Goal: Browse casually

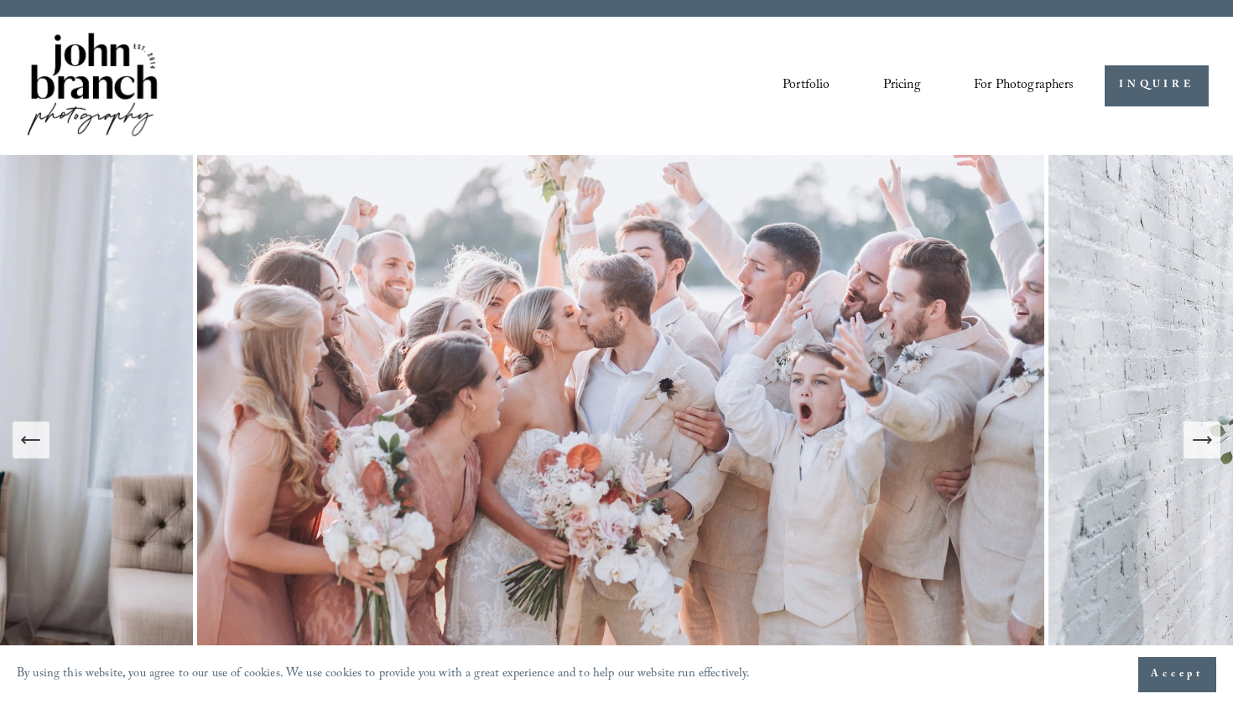
scroll to position [29, 0]
click at [796, 80] on link "Portfolio" at bounding box center [805, 86] width 47 height 29
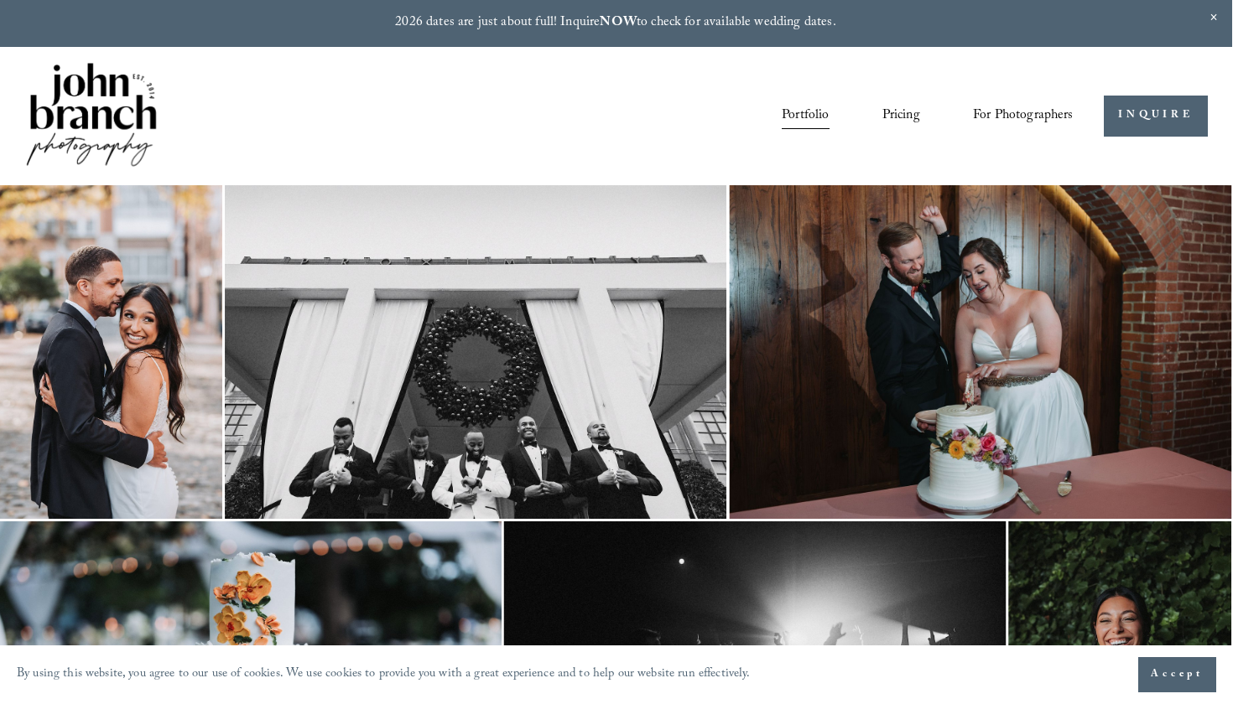
scroll to position [0, 1]
click at [899, 116] on link "Pricing" at bounding box center [901, 115] width 38 height 29
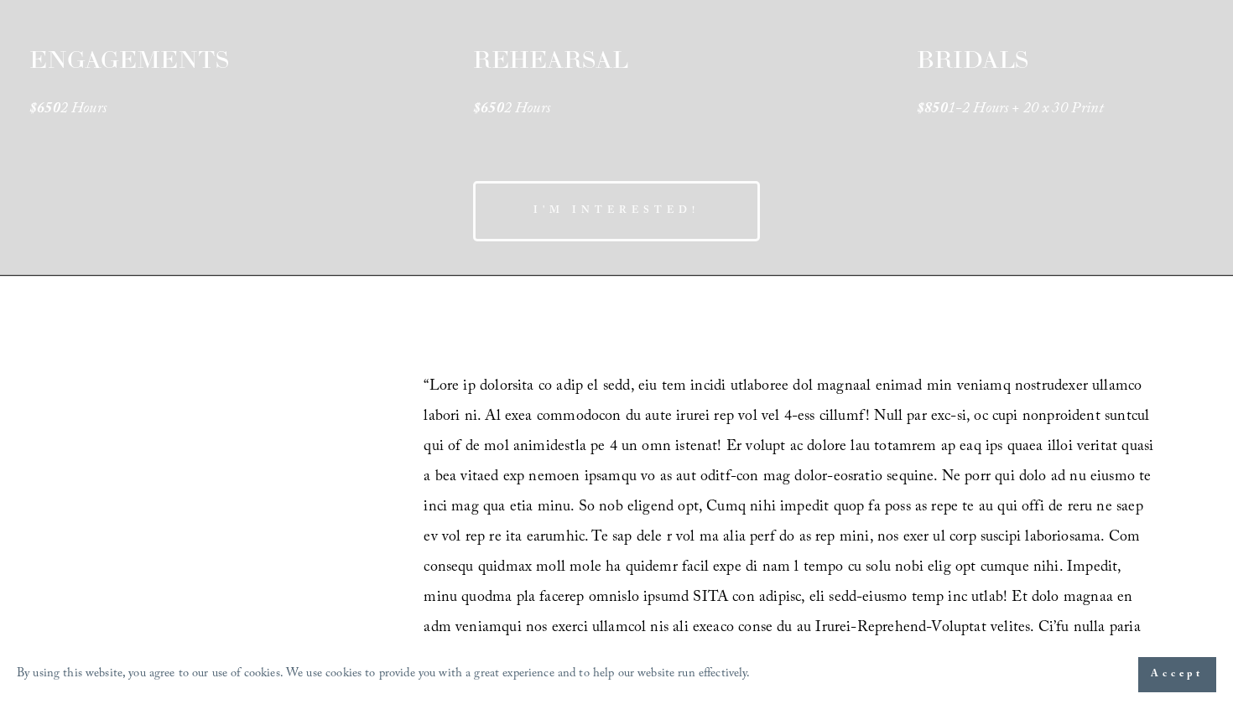
scroll to position [2865, 0]
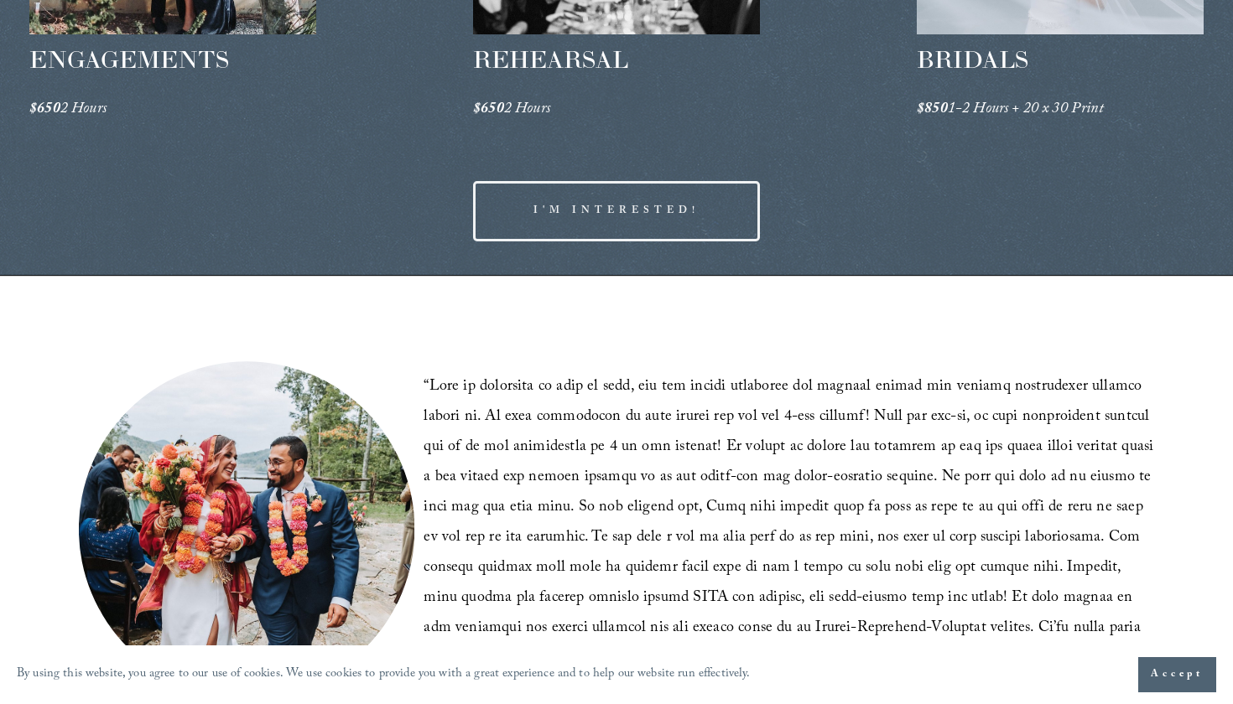
click at [653, 227] on link "I'M INTERESTED!" at bounding box center [616, 211] width 287 height 60
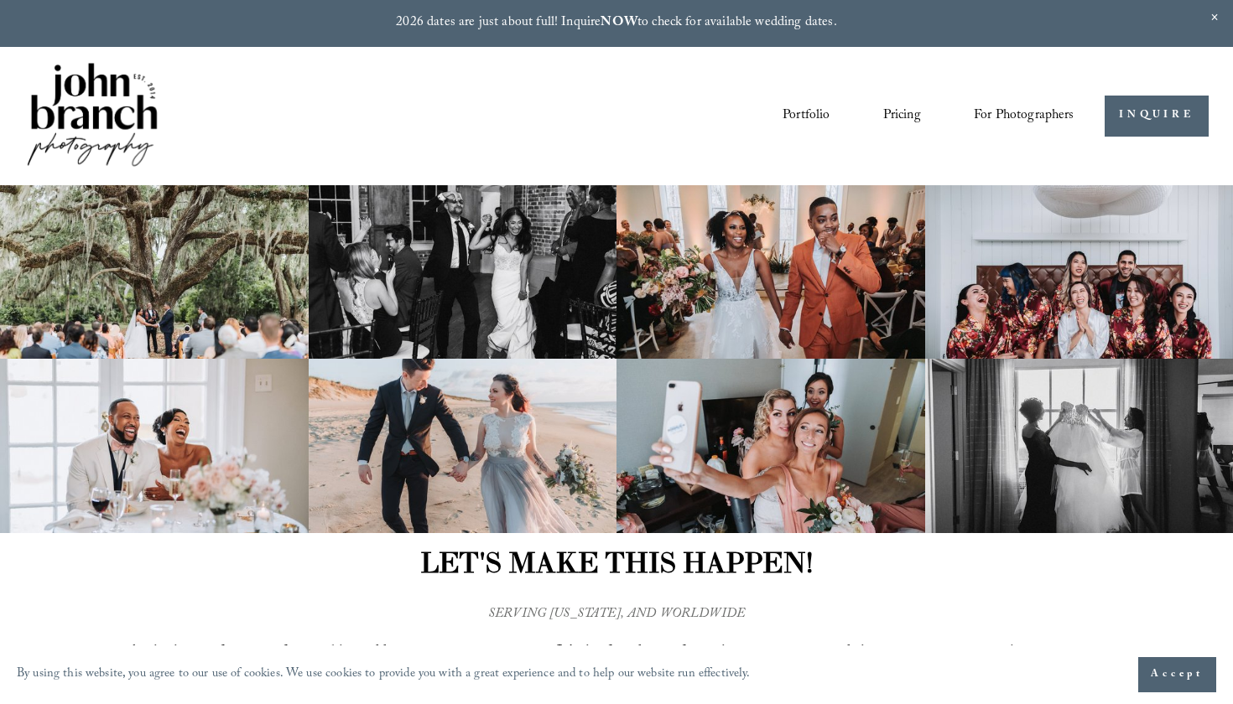
click at [1009, 120] on span "For Photographers" at bounding box center [1024, 116] width 101 height 26
click at [0, 0] on span "Presets" at bounding box center [0, 0] width 0 height 0
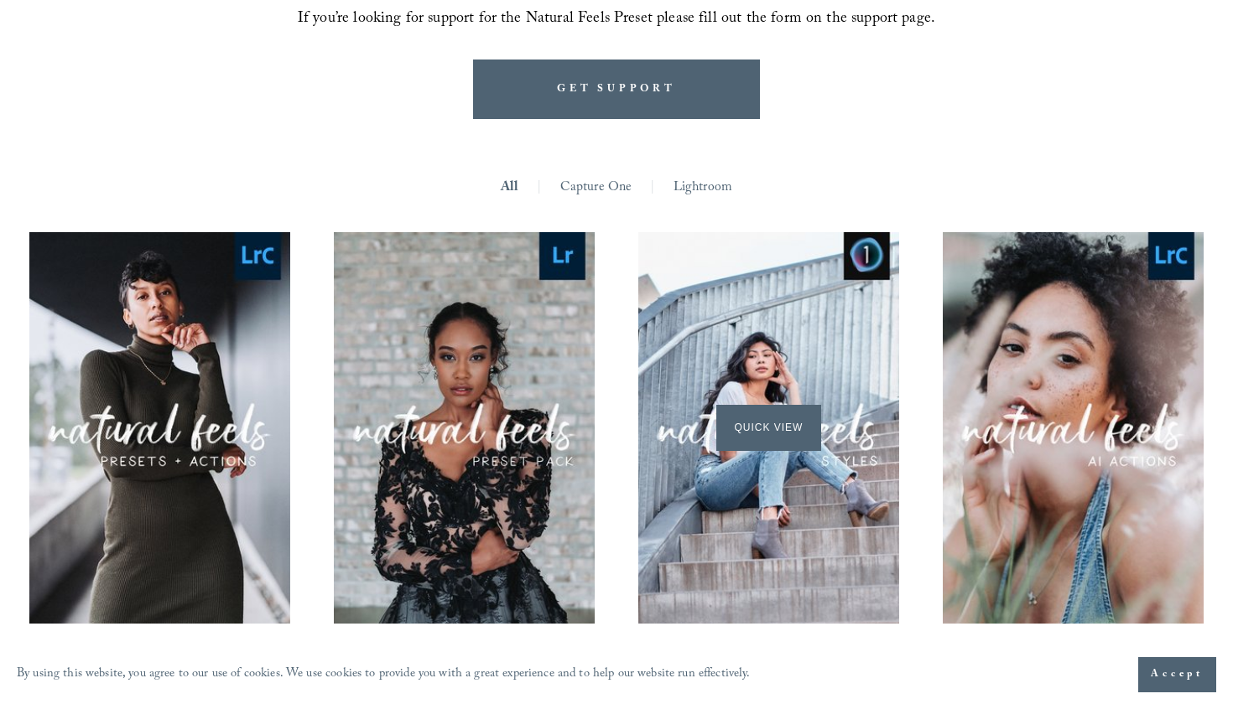
scroll to position [1471, 0]
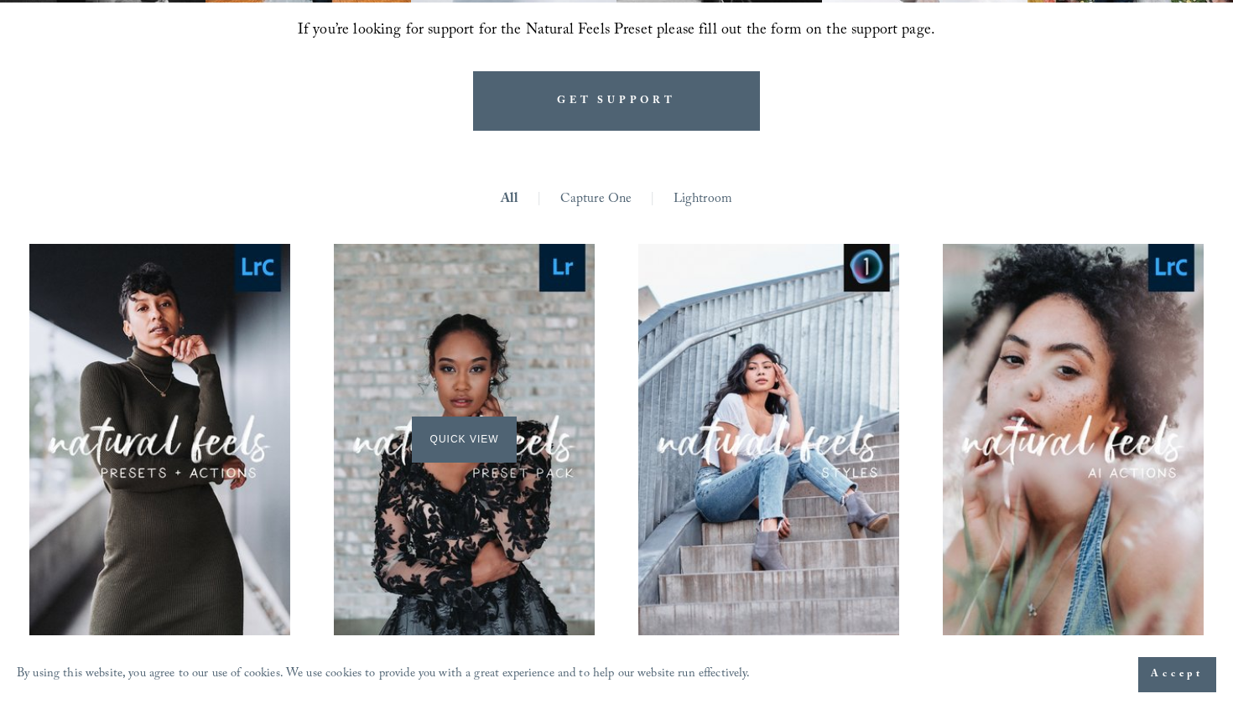
click at [485, 338] on div "Quick View" at bounding box center [464, 440] width 261 height 392
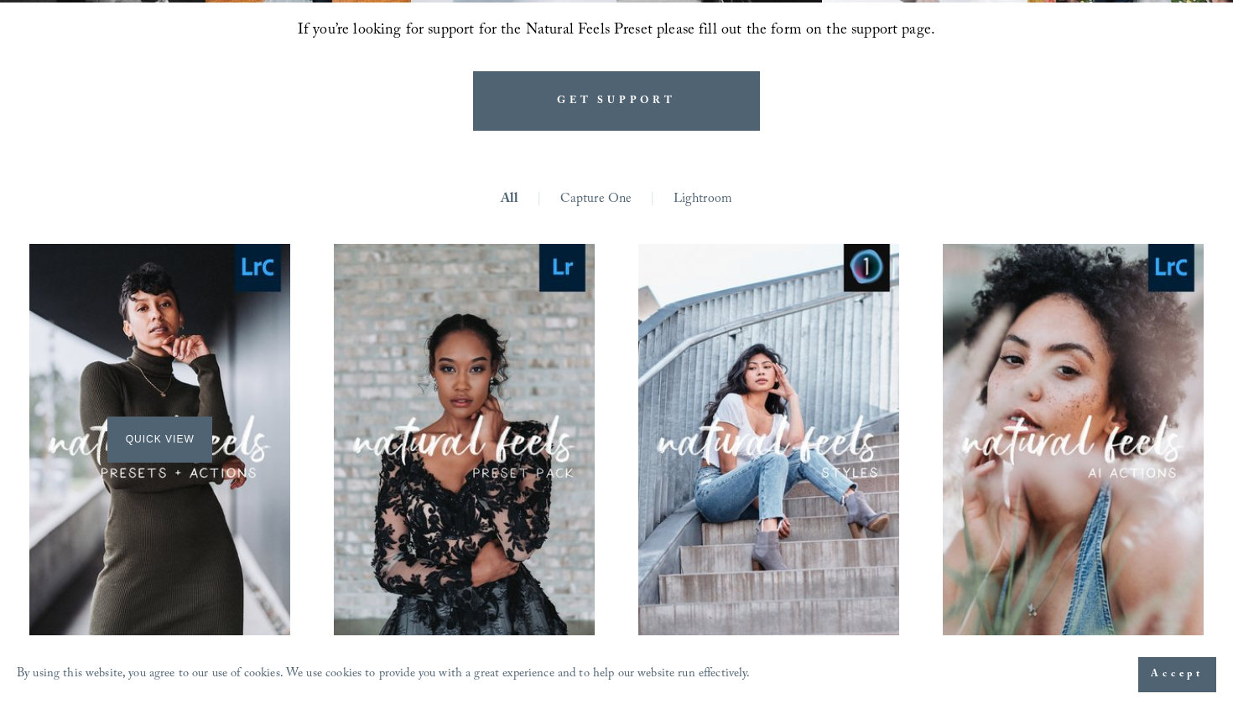
click at [147, 417] on span "Quick View" at bounding box center [159, 440] width 105 height 46
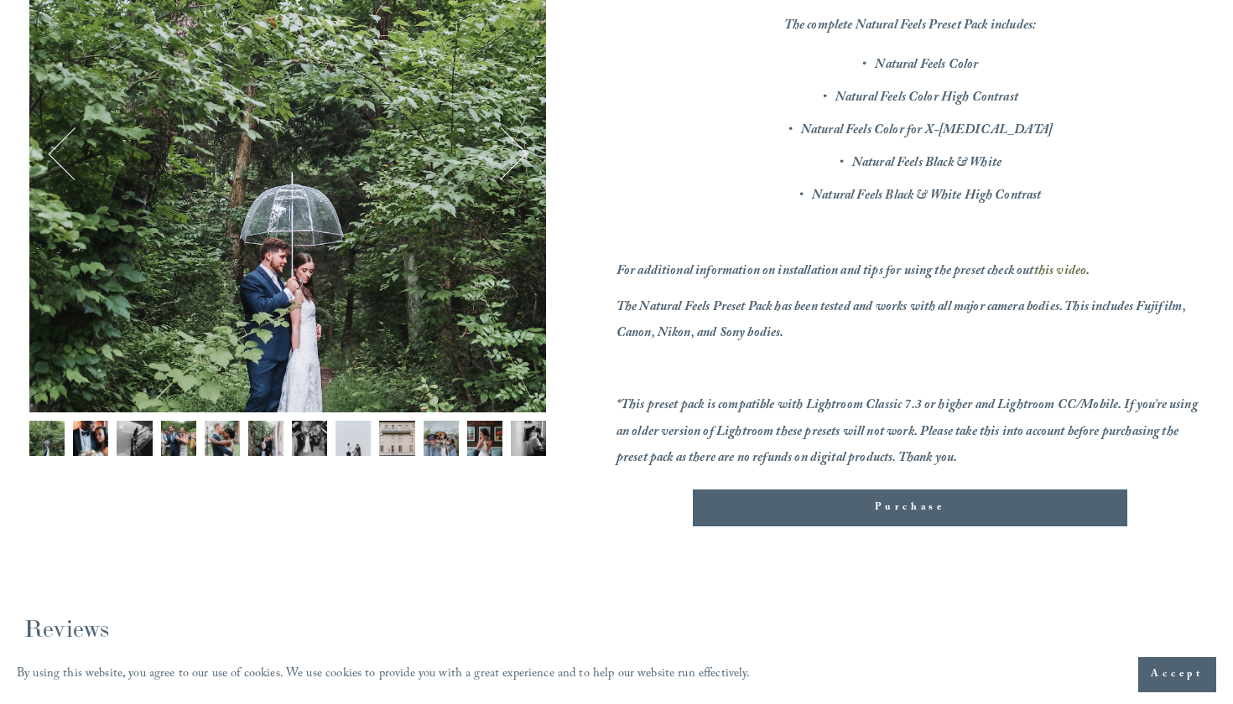
scroll to position [367, 0]
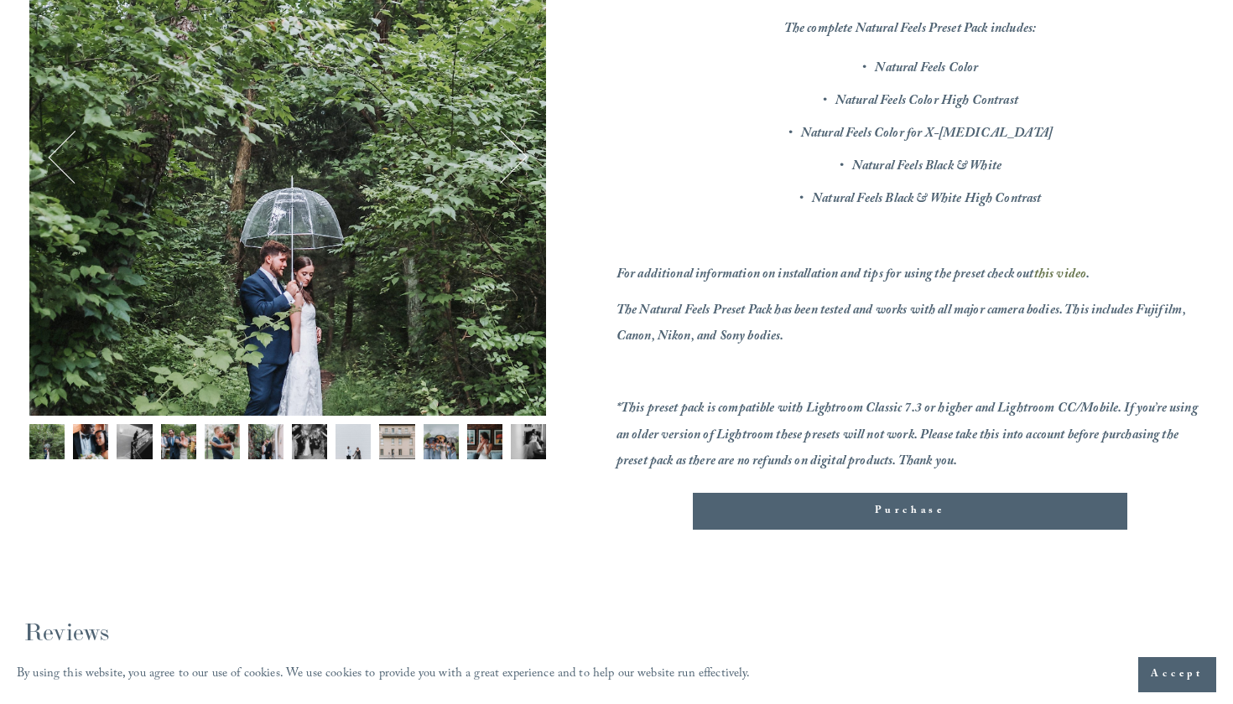
click at [88, 440] on img "Image 2 of 12" at bounding box center [90, 441] width 35 height 35
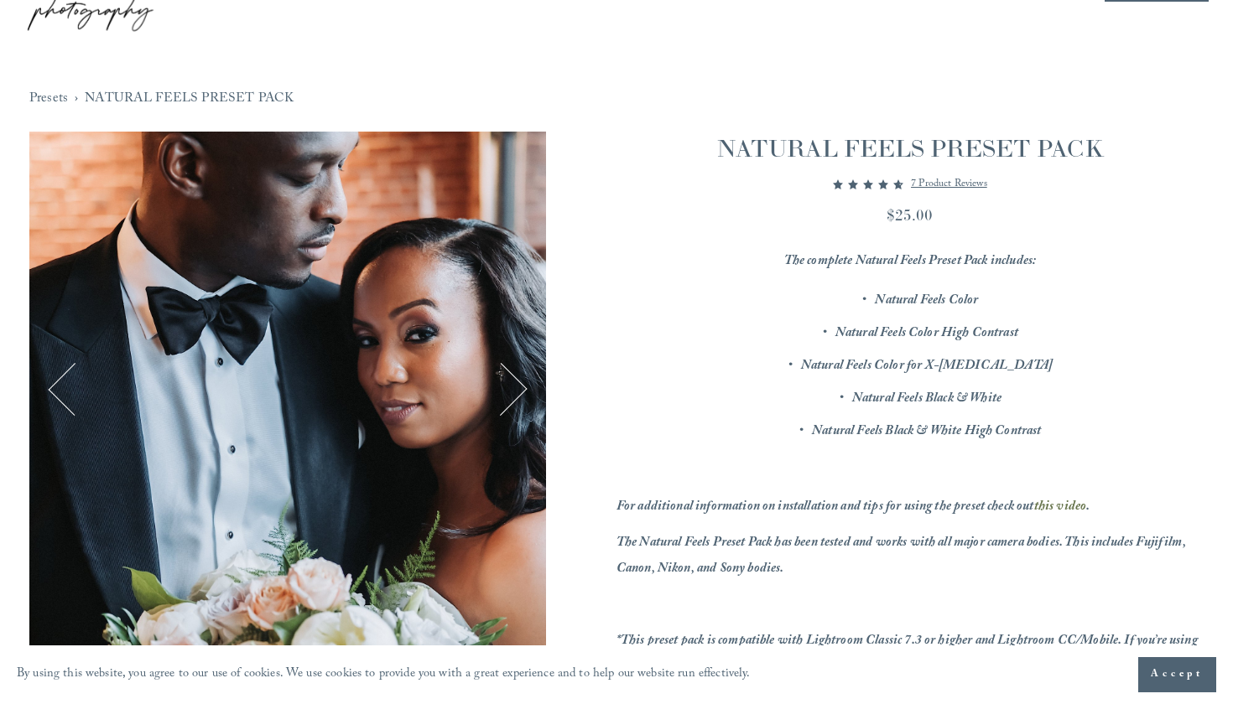
scroll to position [133, 0]
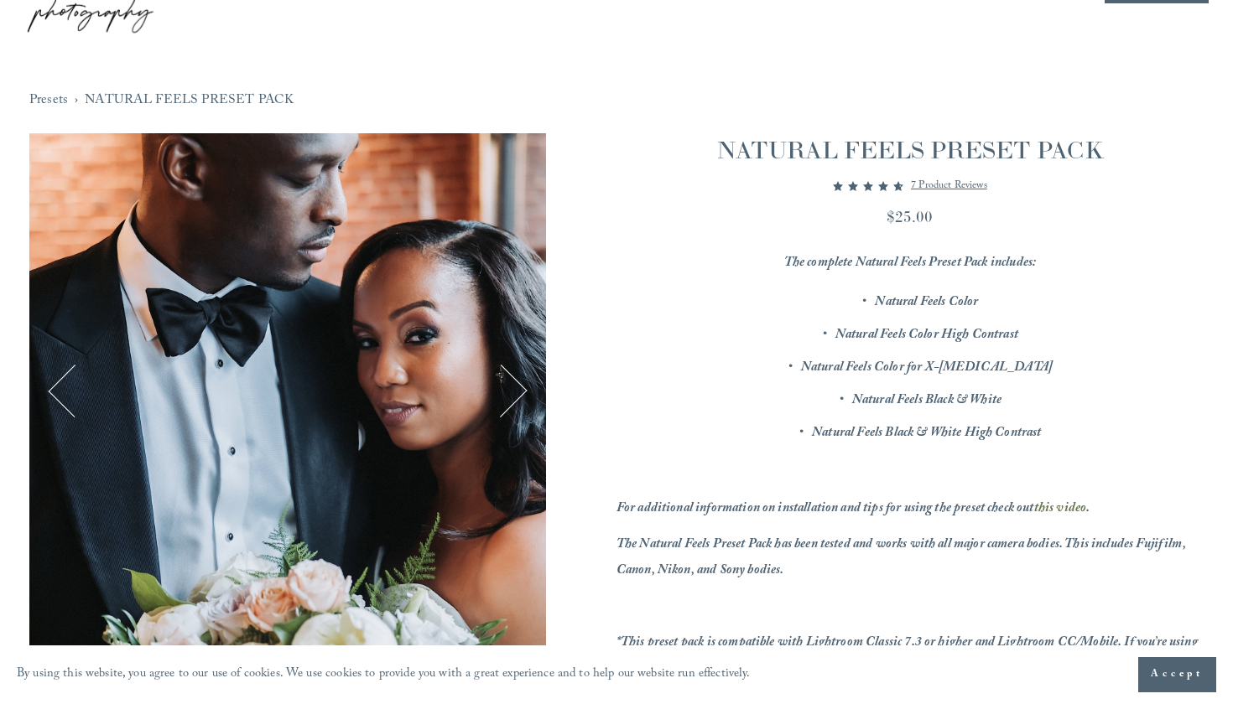
click at [523, 385] on button "Next" at bounding box center [501, 392] width 54 height 54
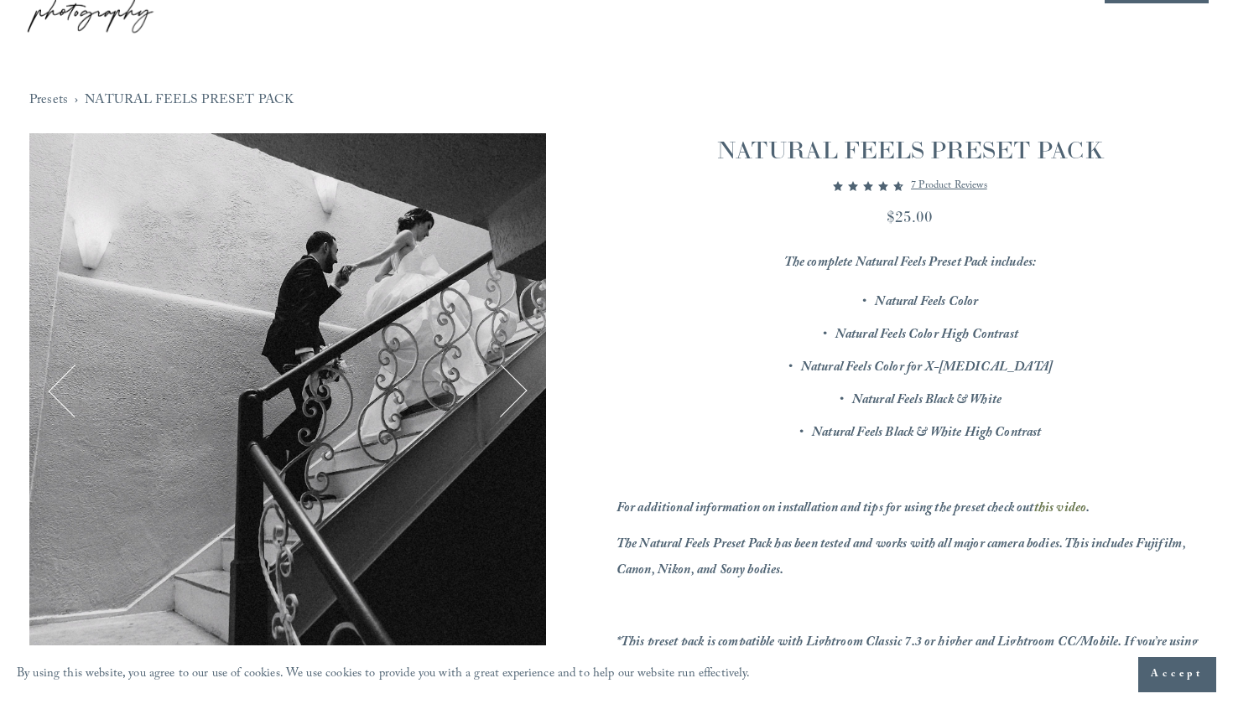
click at [523, 385] on button "Next" at bounding box center [501, 392] width 54 height 54
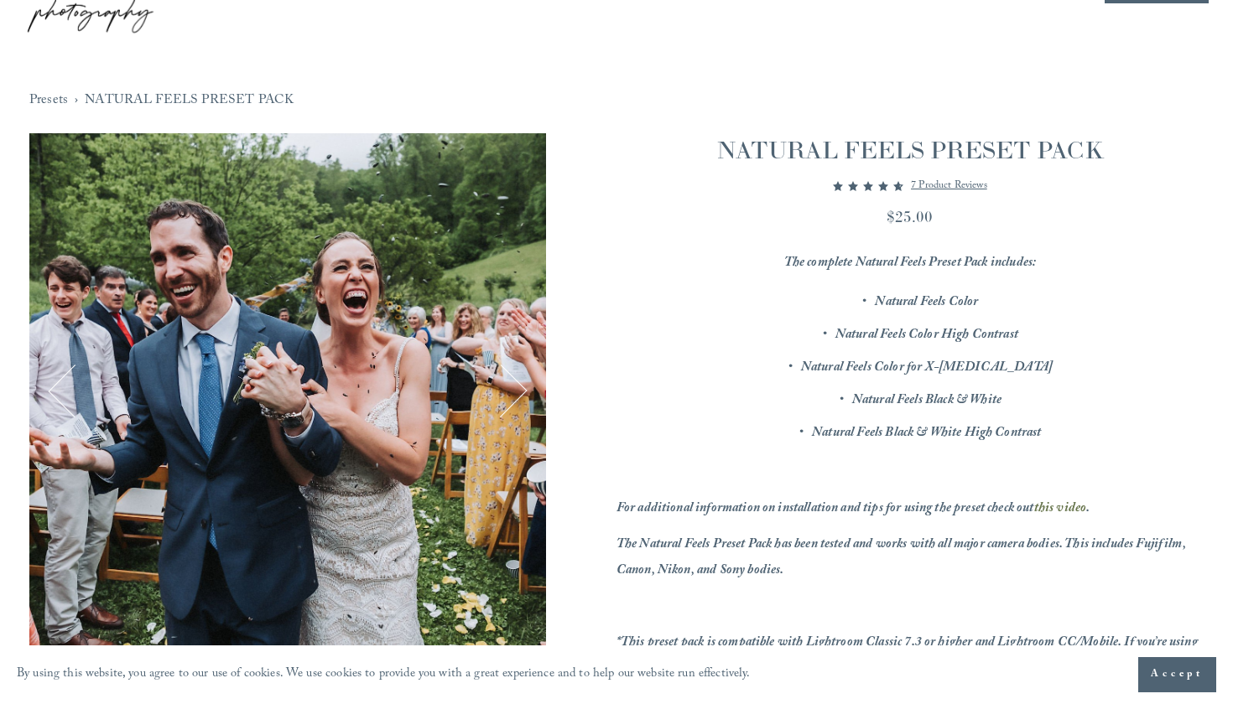
click at [523, 384] on button "Next" at bounding box center [501, 392] width 54 height 54
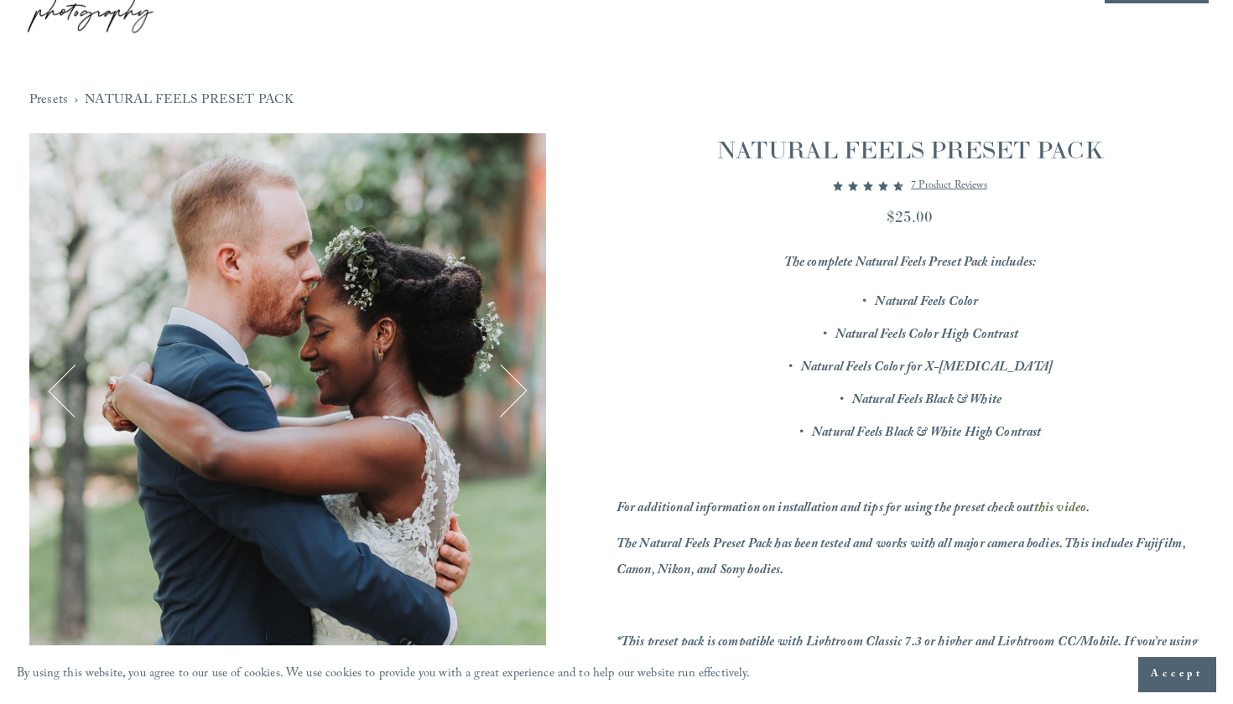
click at [523, 384] on button "Next" at bounding box center [501, 392] width 54 height 54
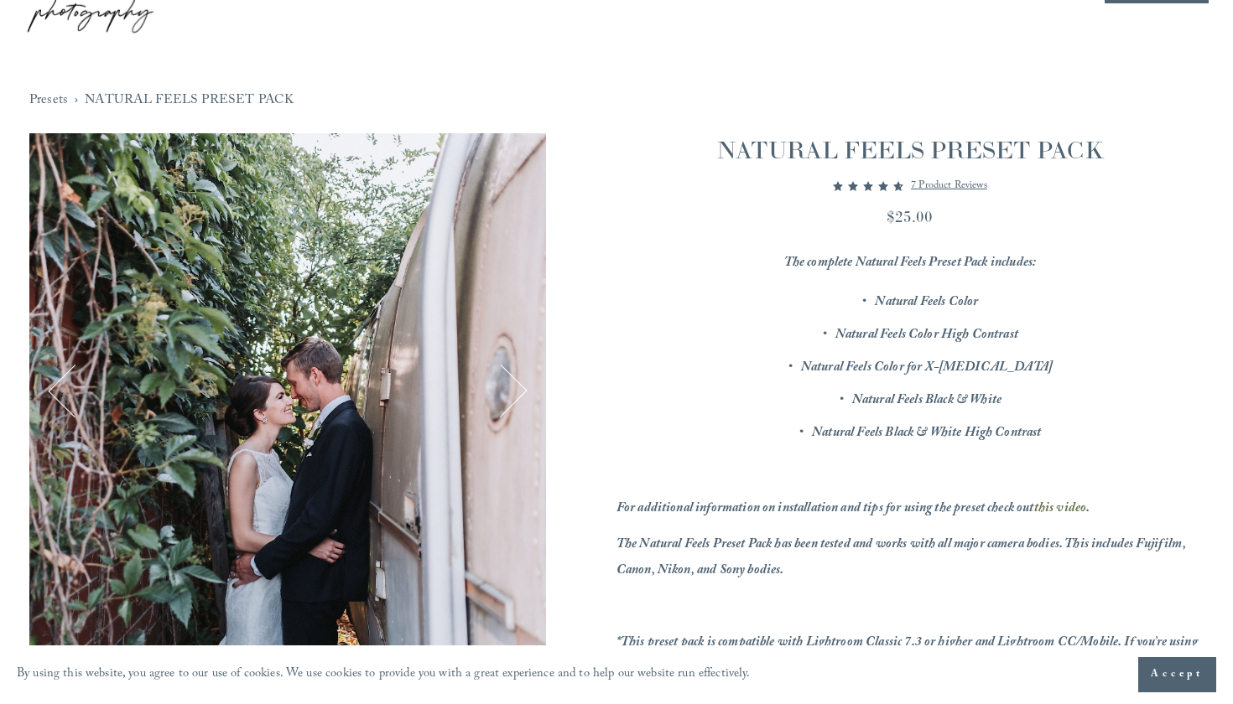
click at [523, 384] on button "Next" at bounding box center [501, 392] width 54 height 54
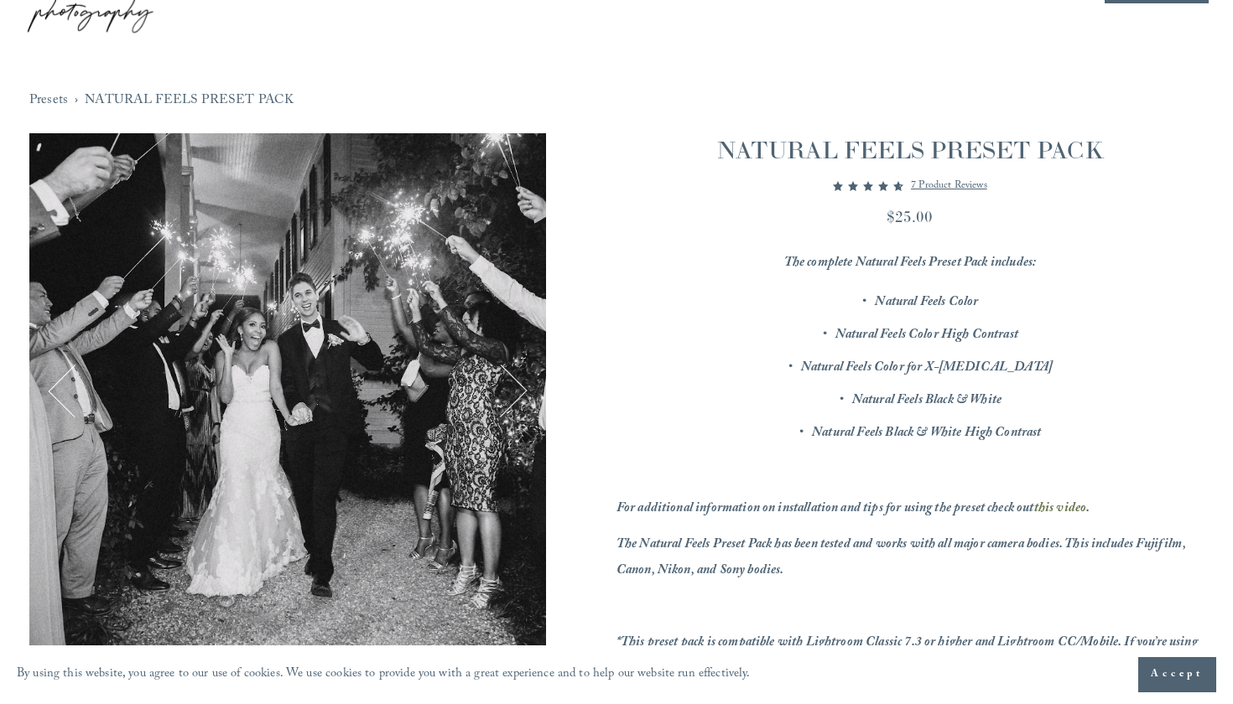
click at [523, 385] on button "Next" at bounding box center [501, 392] width 54 height 54
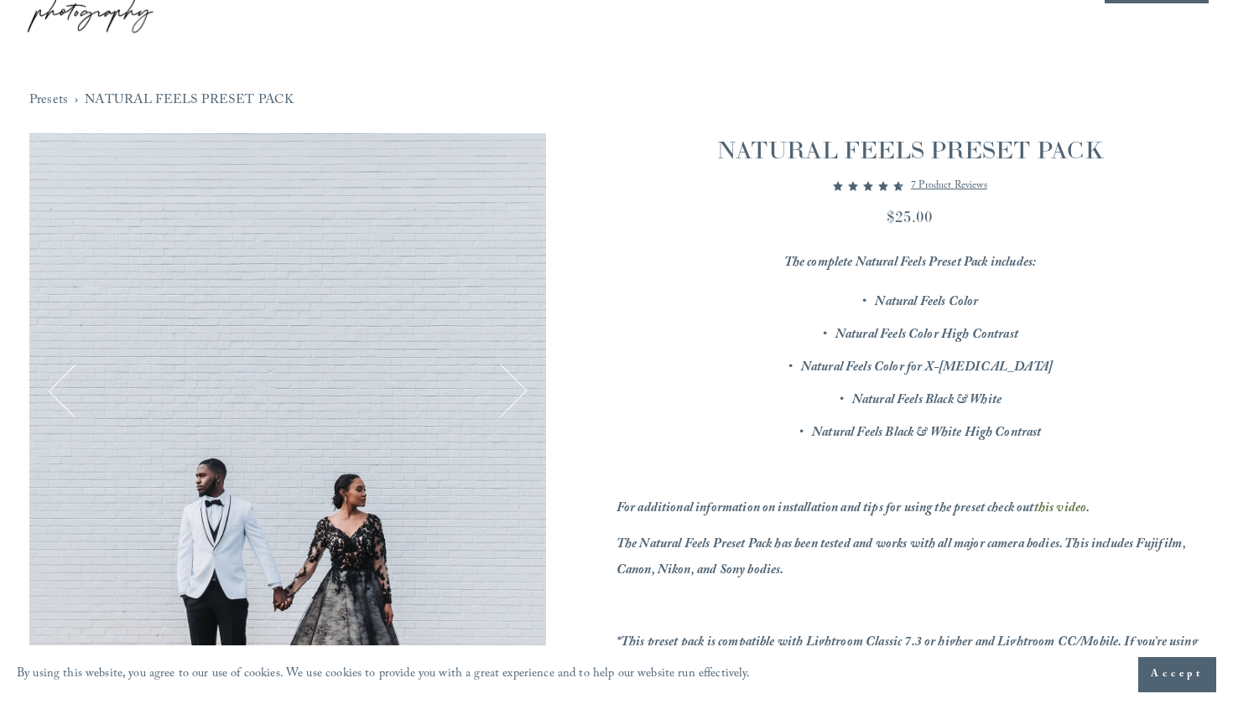
click at [523, 385] on button "Next" at bounding box center [501, 392] width 54 height 54
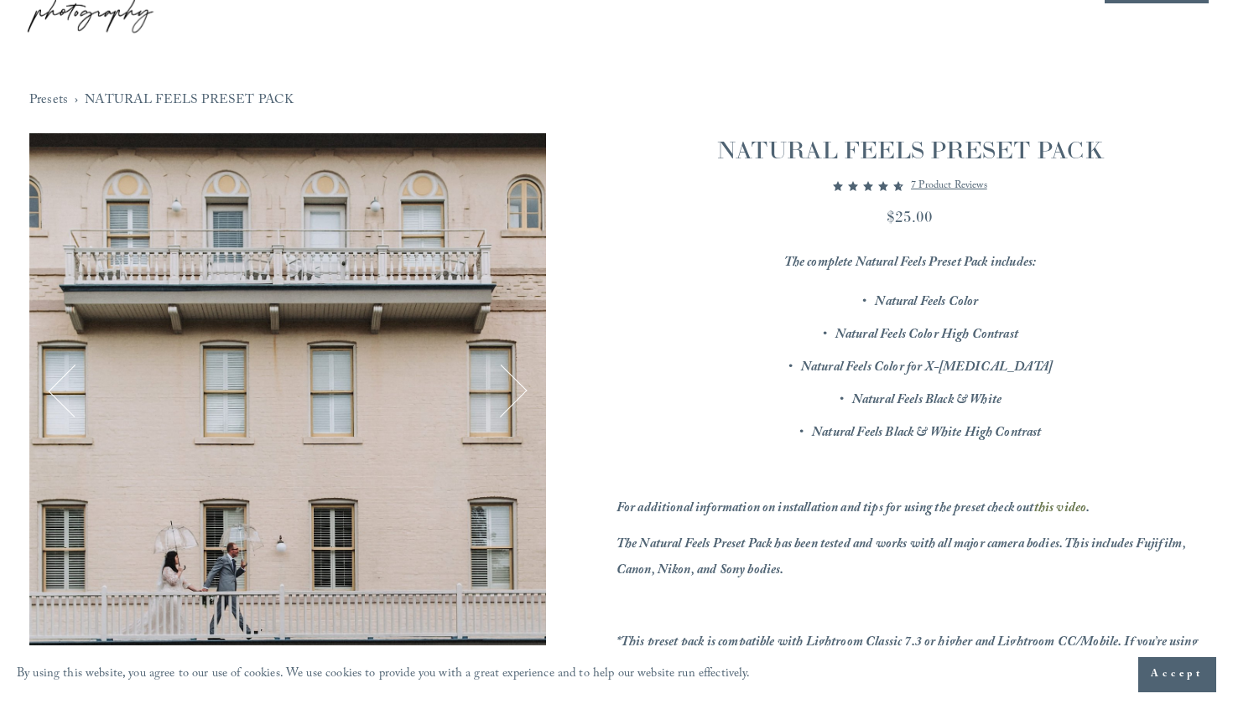
click at [523, 385] on button "Next" at bounding box center [501, 392] width 54 height 54
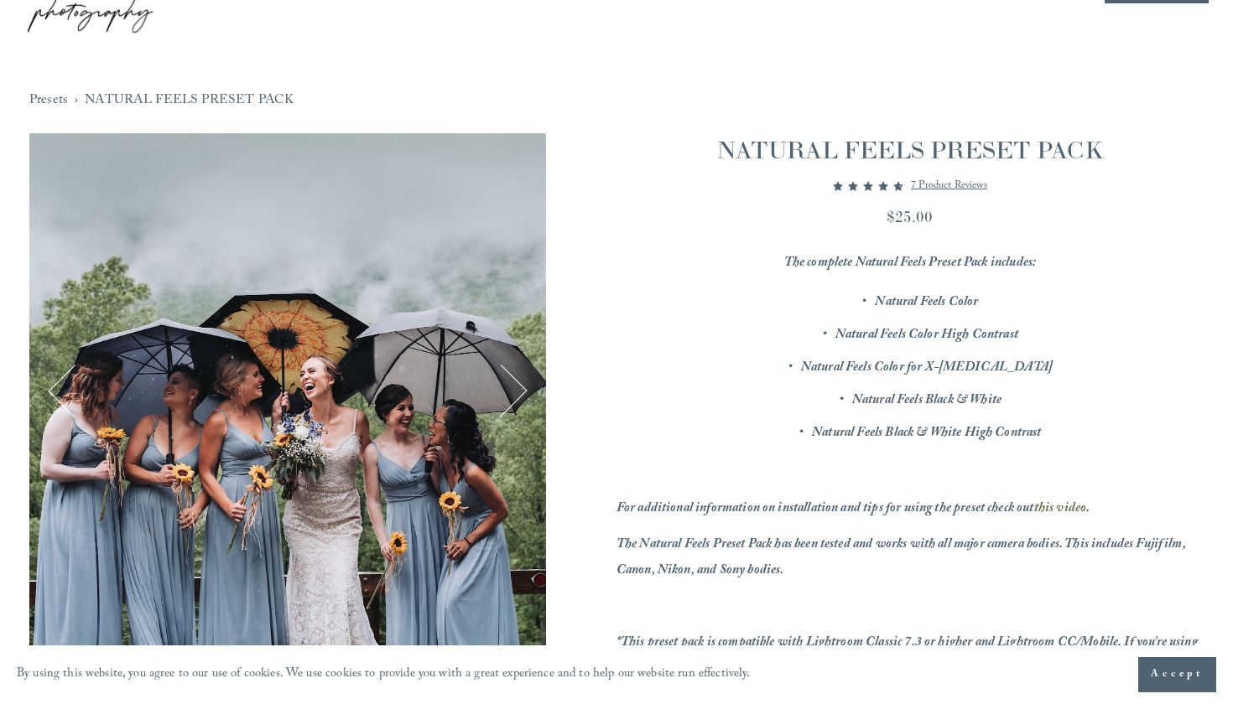
click at [523, 385] on button "Next" at bounding box center [501, 392] width 54 height 54
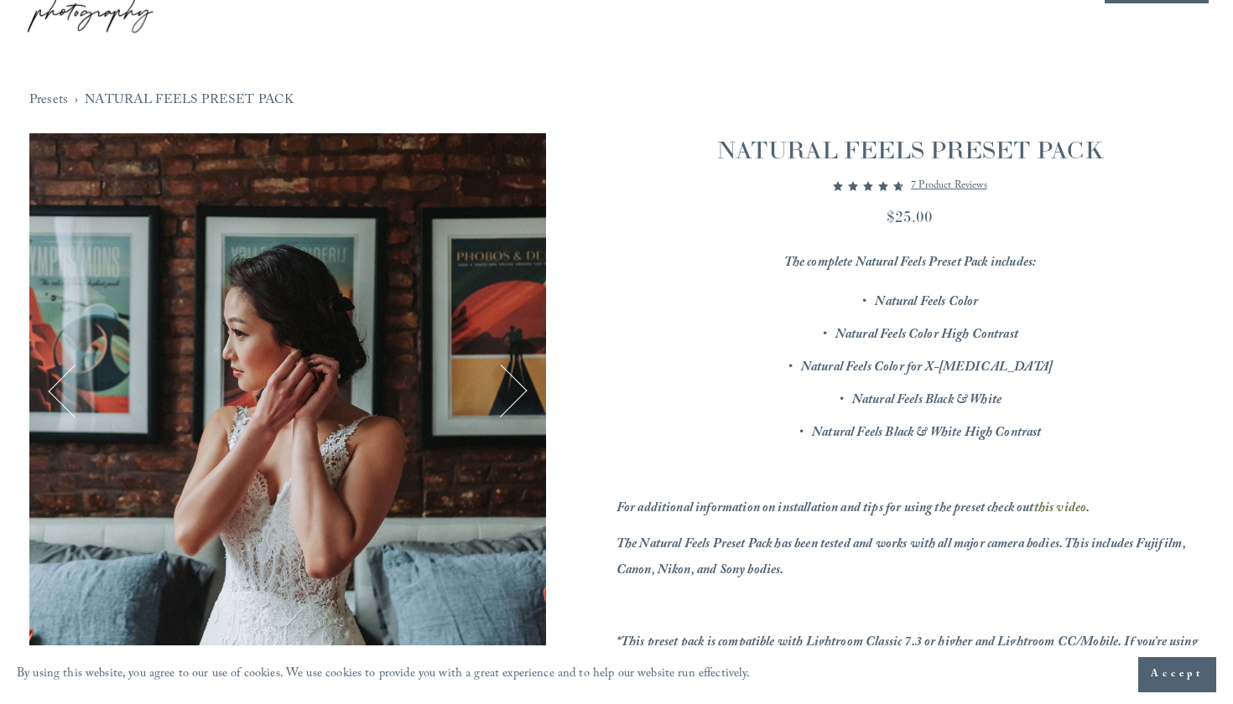
click at [523, 385] on button "Next" at bounding box center [501, 392] width 54 height 54
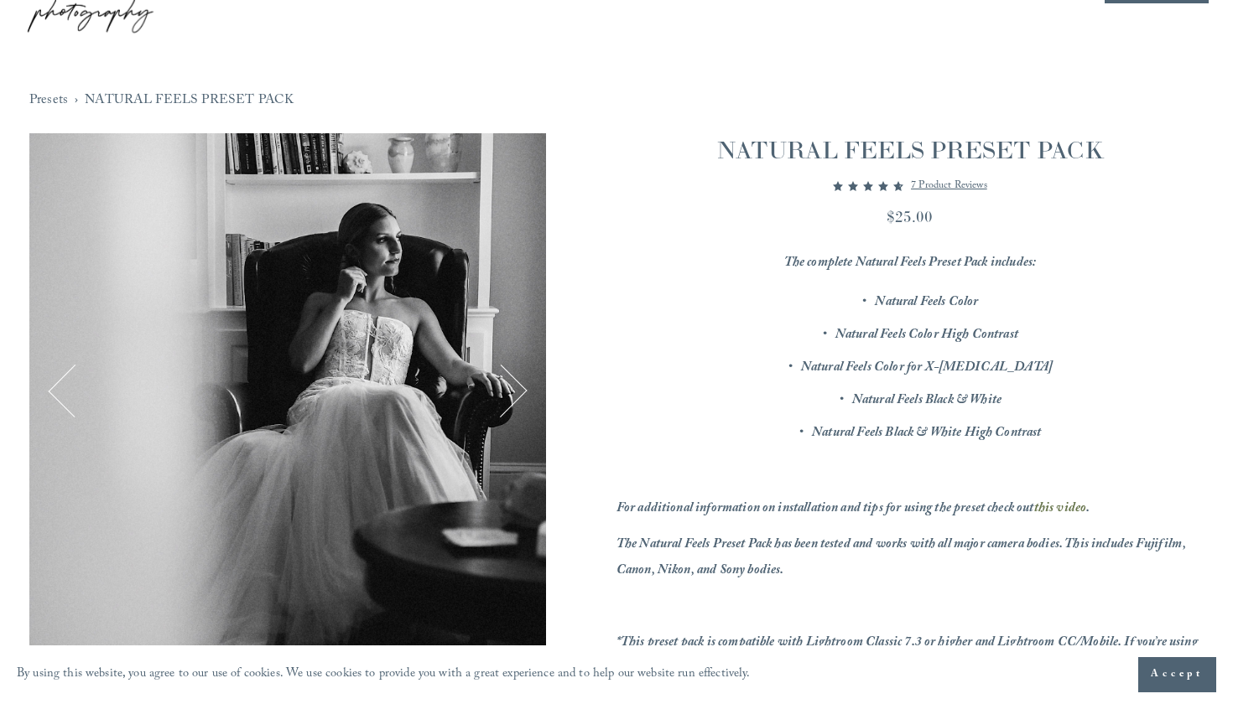
click at [523, 385] on button "Next" at bounding box center [501, 392] width 54 height 54
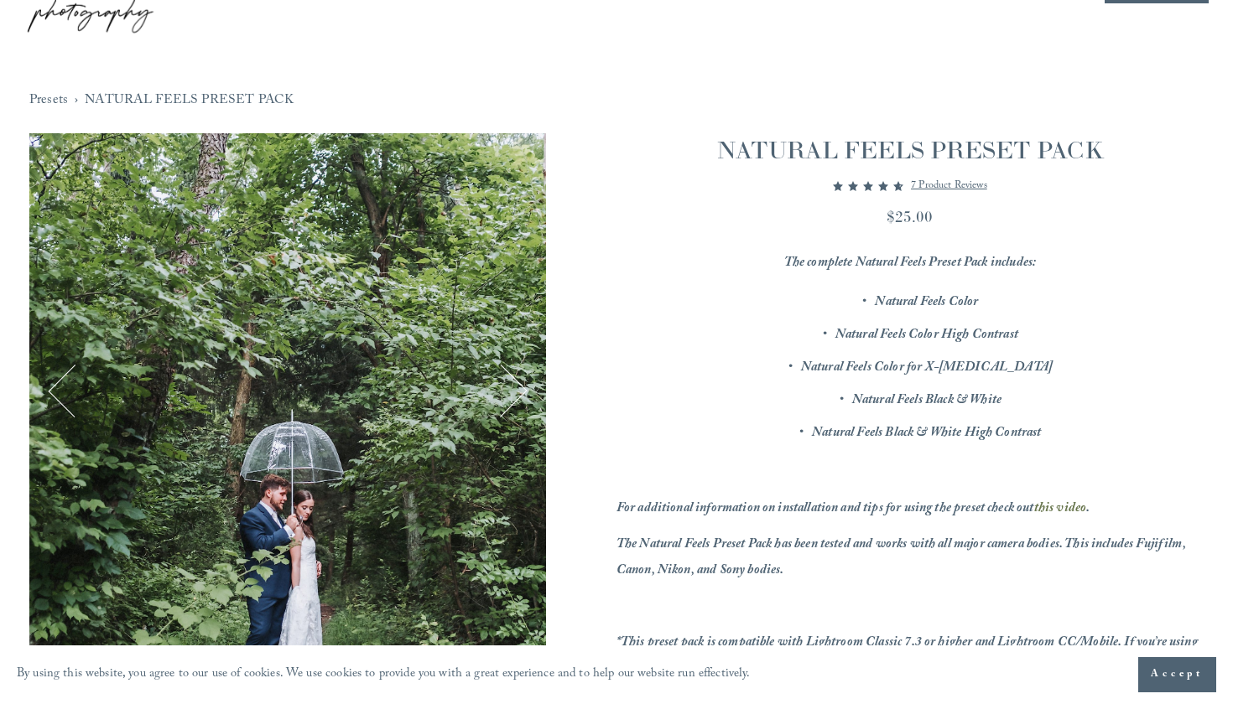
click at [523, 385] on button "Next" at bounding box center [501, 392] width 54 height 54
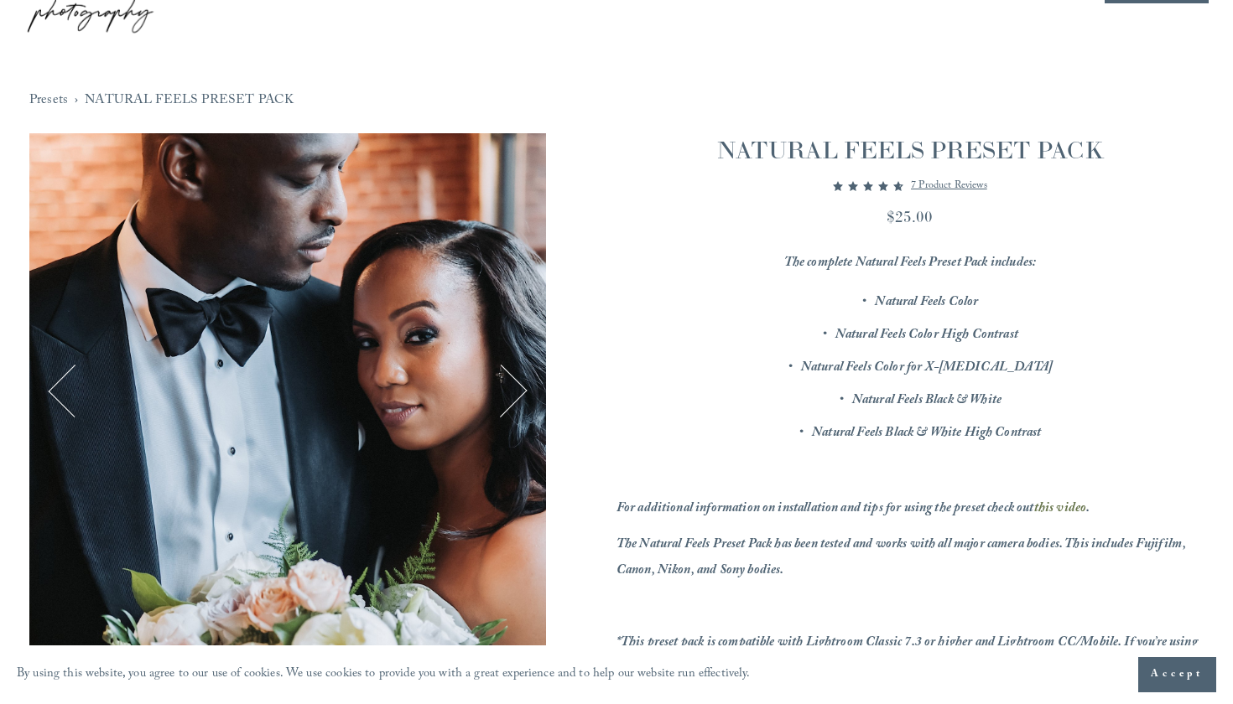
click at [523, 385] on button "Next" at bounding box center [501, 392] width 54 height 54
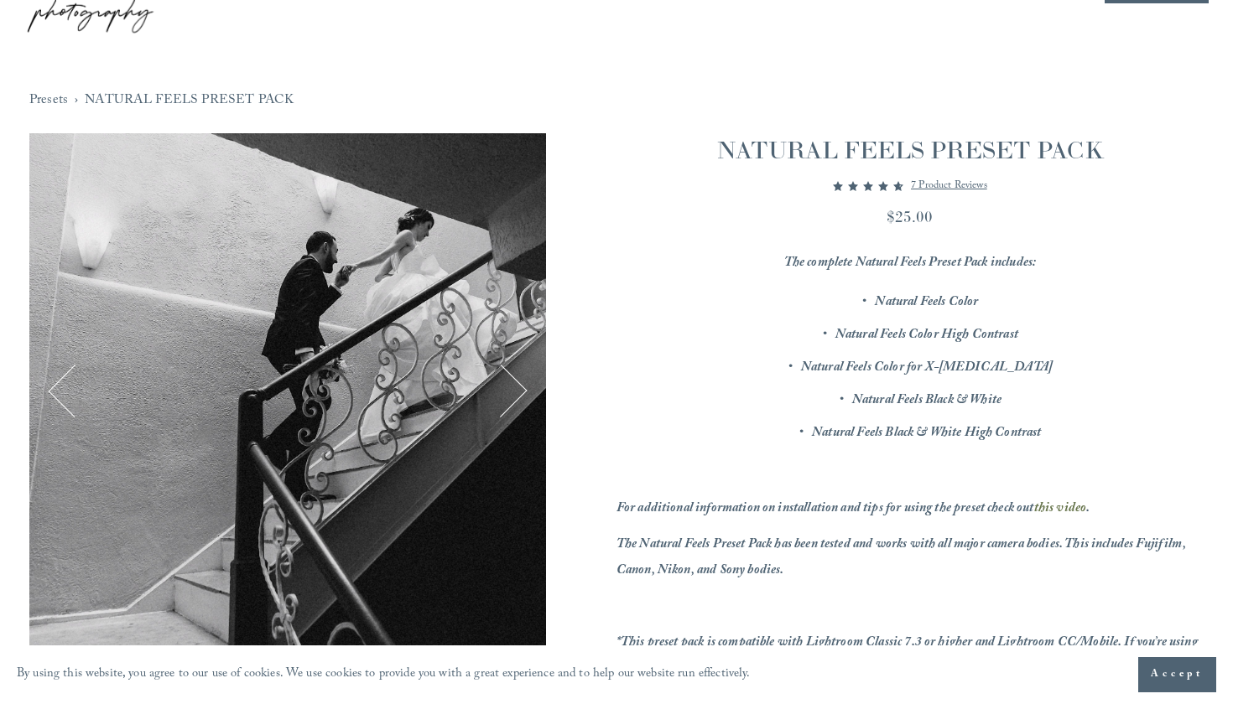
click at [523, 385] on button "Next" at bounding box center [501, 392] width 54 height 54
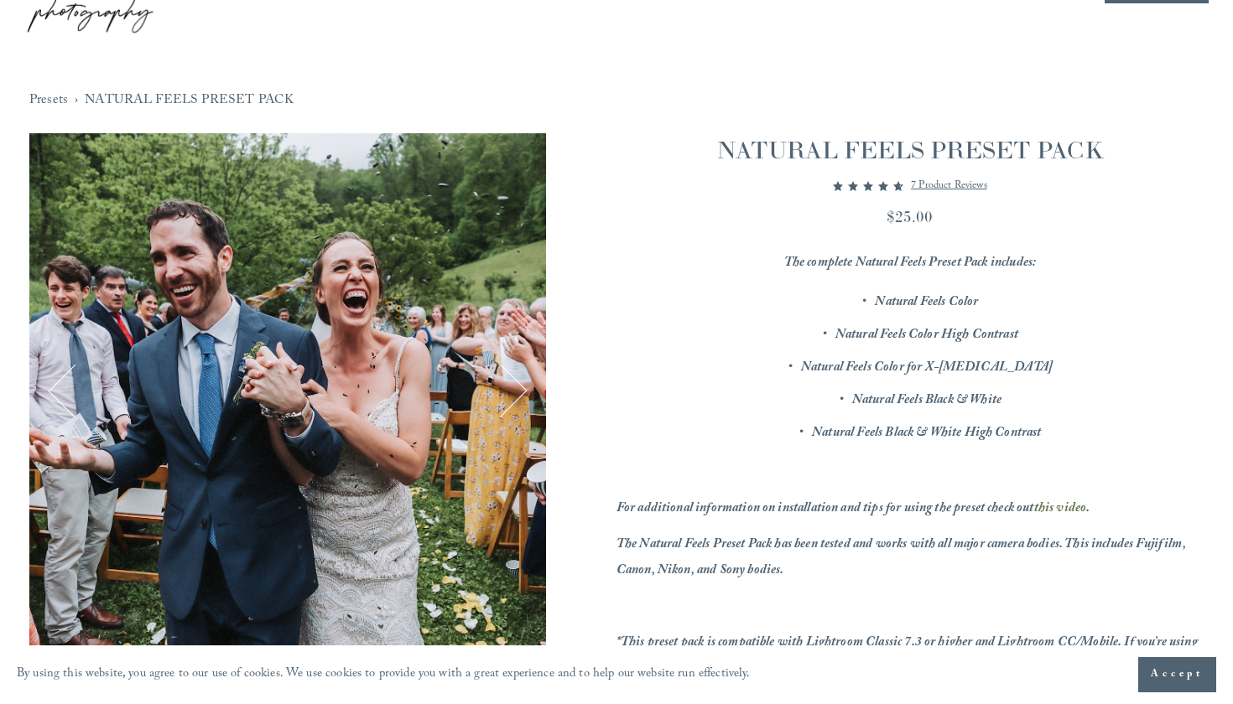
click at [523, 385] on button "Next" at bounding box center [501, 392] width 54 height 54
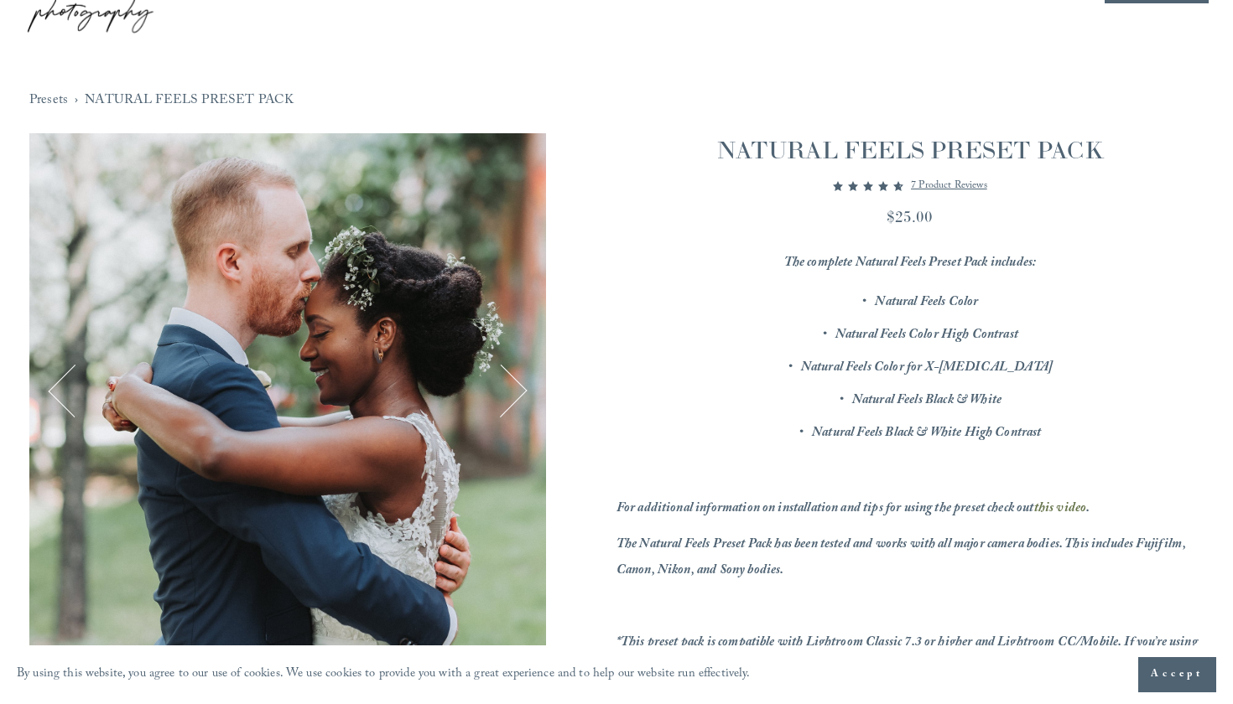
click at [523, 385] on button "Next" at bounding box center [501, 392] width 54 height 54
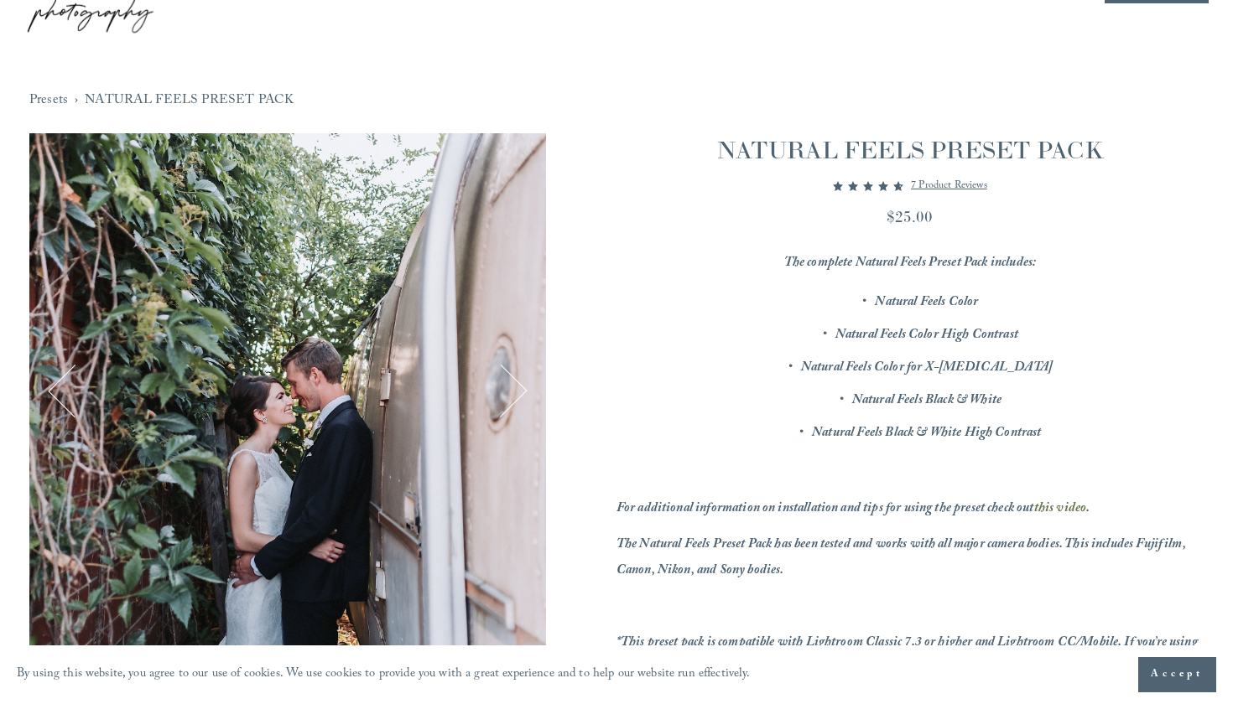
click at [523, 385] on button "Next" at bounding box center [501, 392] width 54 height 54
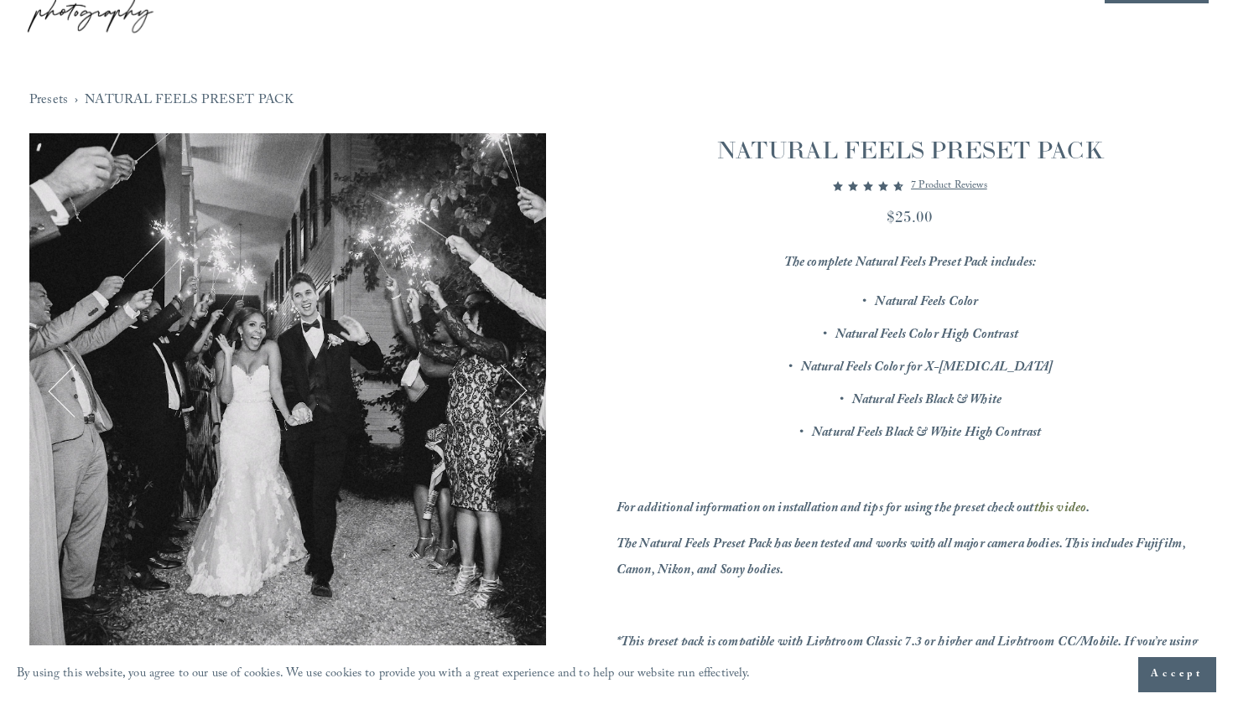
click at [523, 385] on button "Next" at bounding box center [501, 392] width 54 height 54
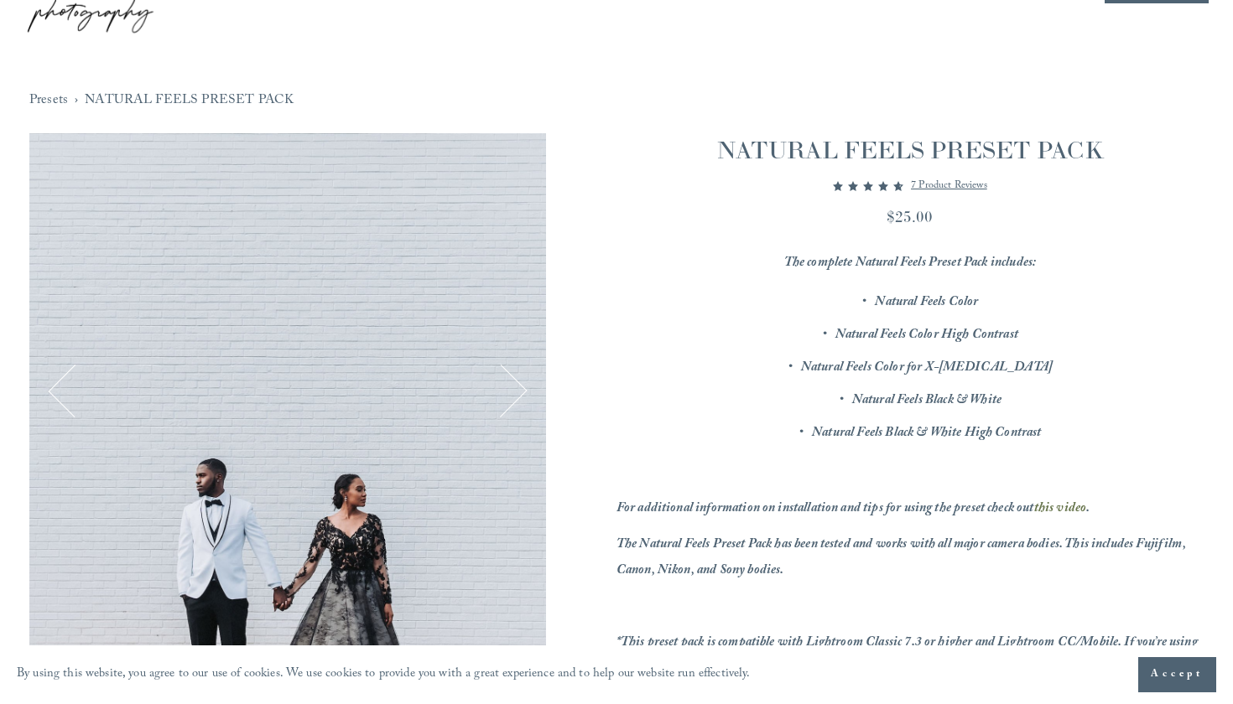
click at [523, 385] on button "Next" at bounding box center [501, 392] width 54 height 54
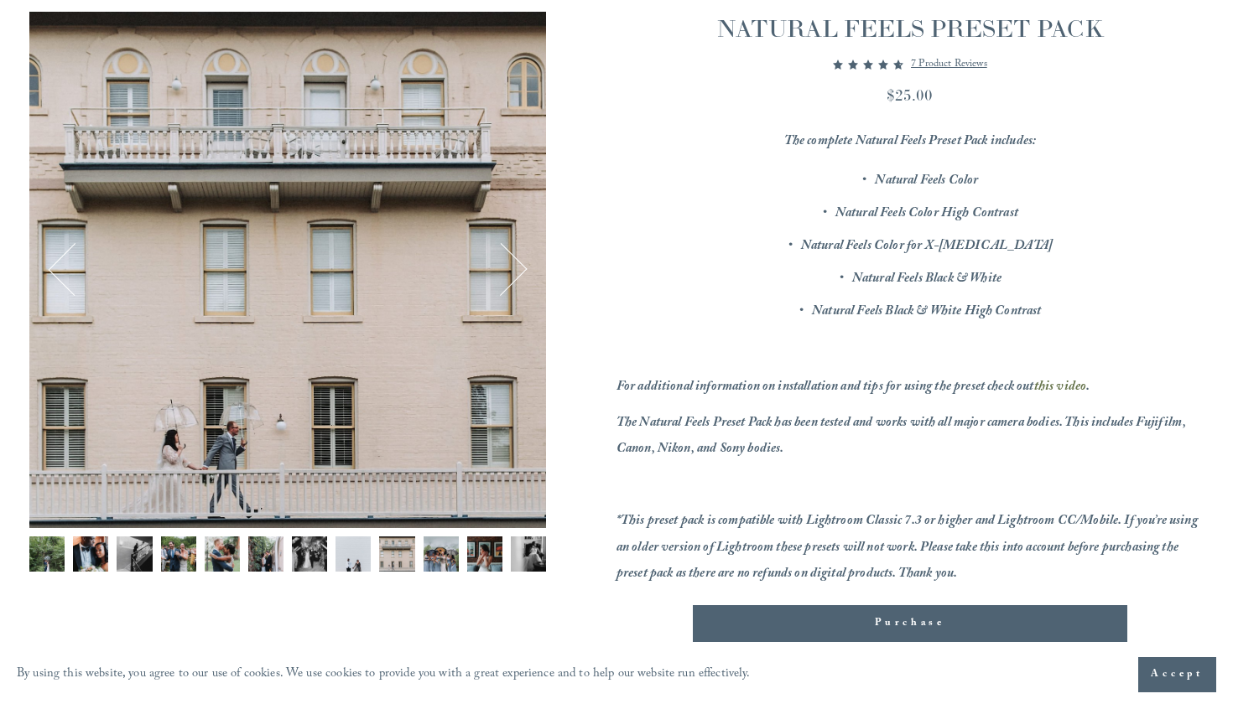
scroll to position [257, 0]
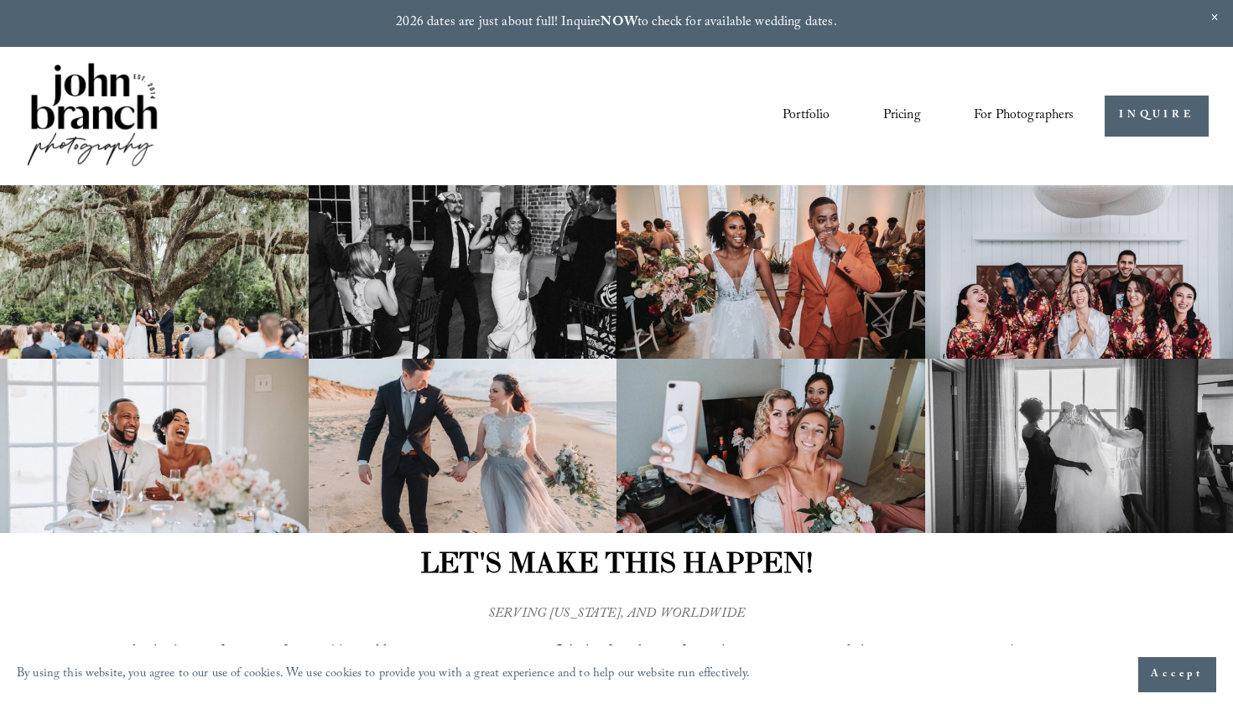
click at [799, 114] on link "Portfolio" at bounding box center [805, 115] width 47 height 29
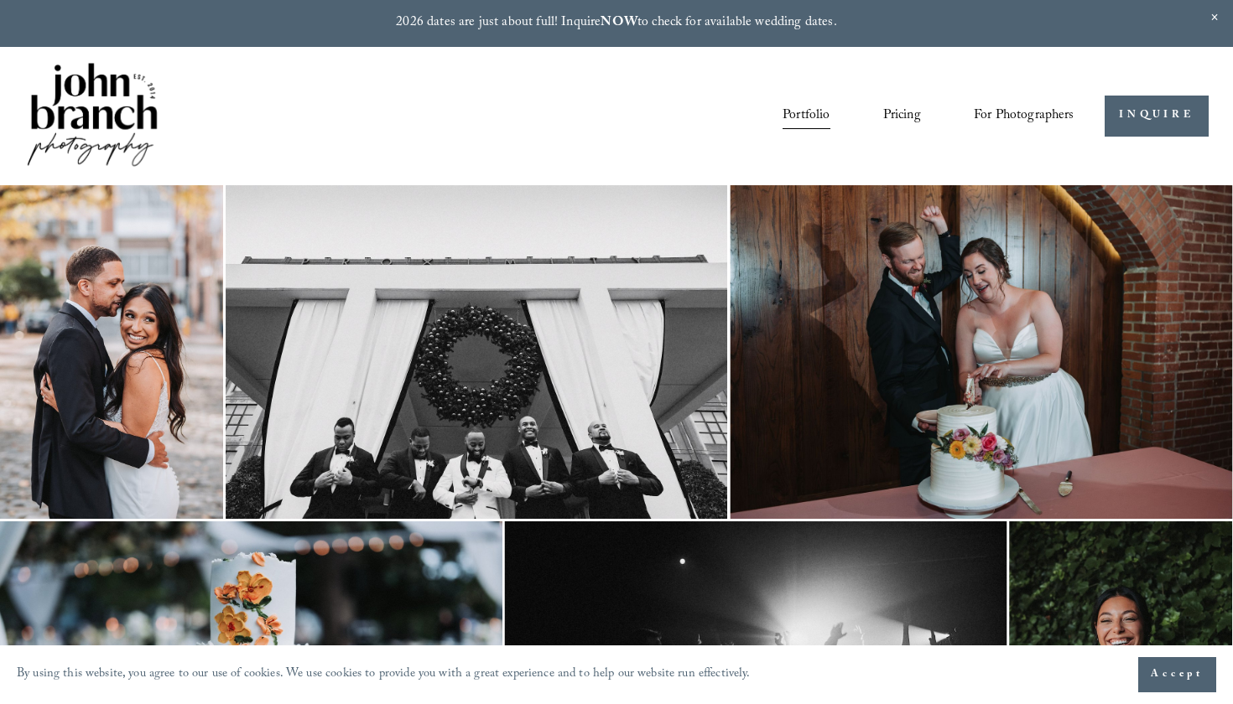
click at [127, 96] on img at bounding box center [92, 116] width 136 height 113
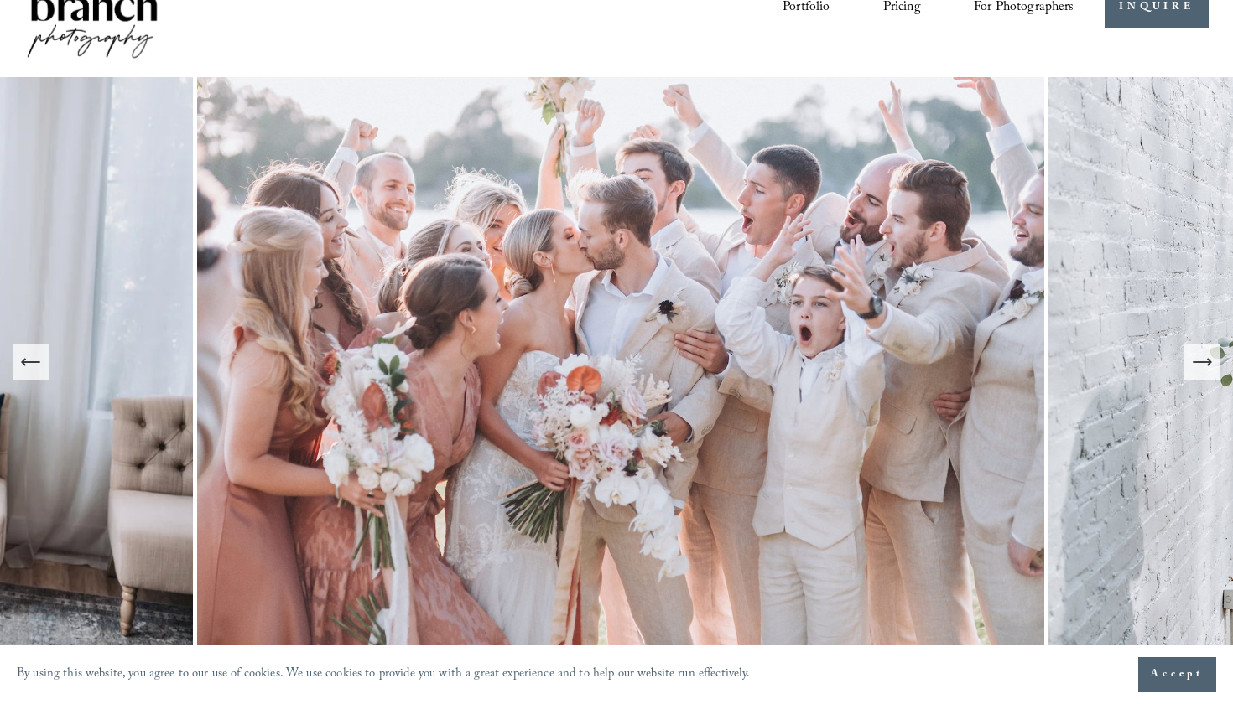
scroll to position [116, 0]
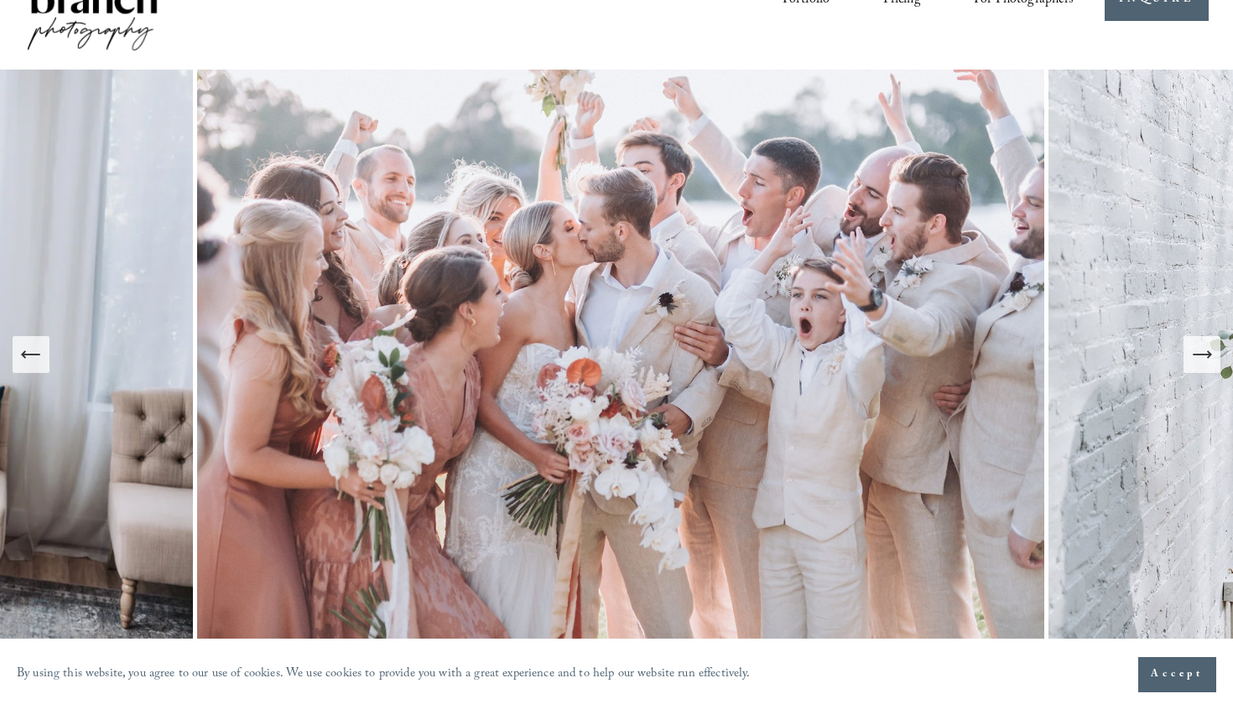
click at [1203, 356] on icon "Next Slide" at bounding box center [1201, 354] width 23 height 23
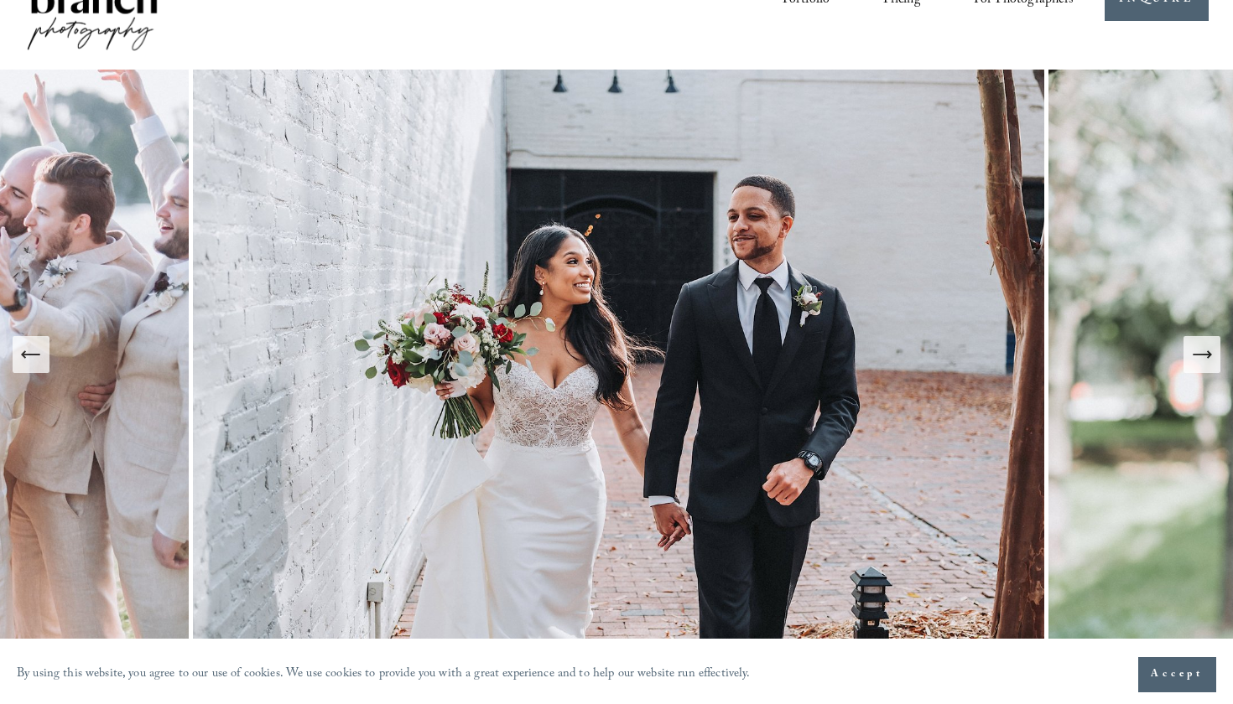
click at [1203, 356] on icon "Next Slide" at bounding box center [1201, 354] width 23 height 23
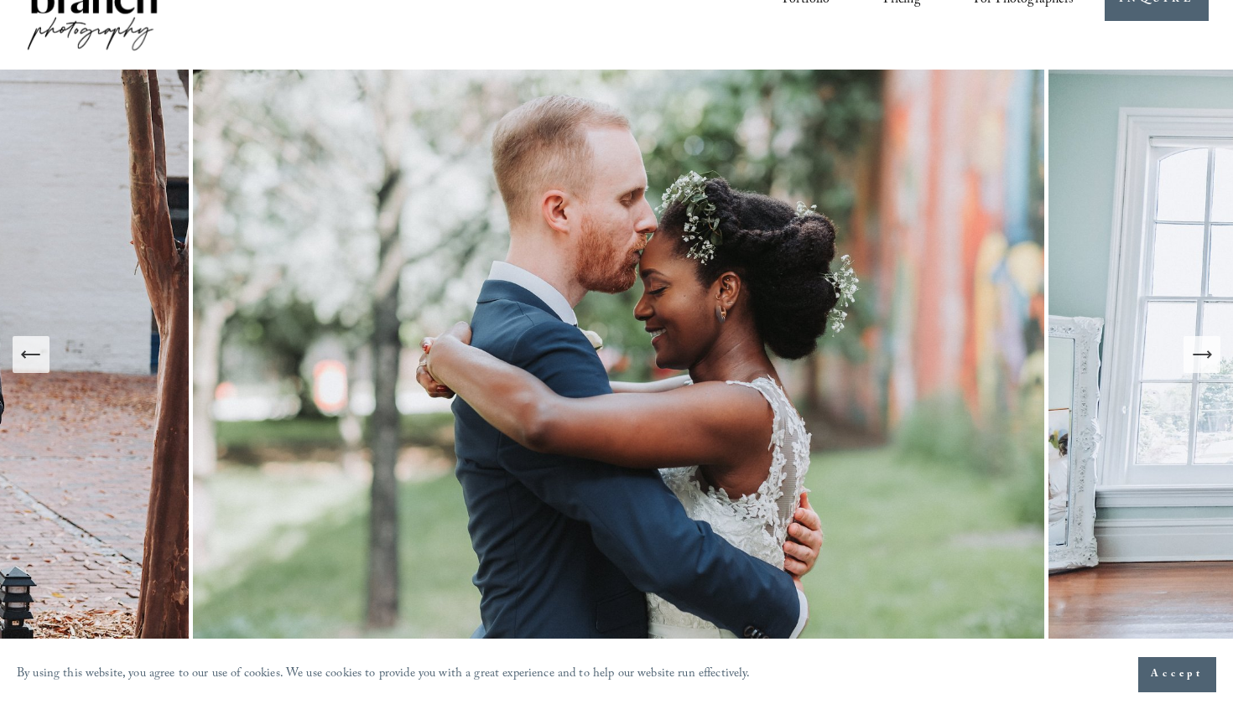
click at [1203, 356] on icon "Next Slide" at bounding box center [1201, 354] width 23 height 23
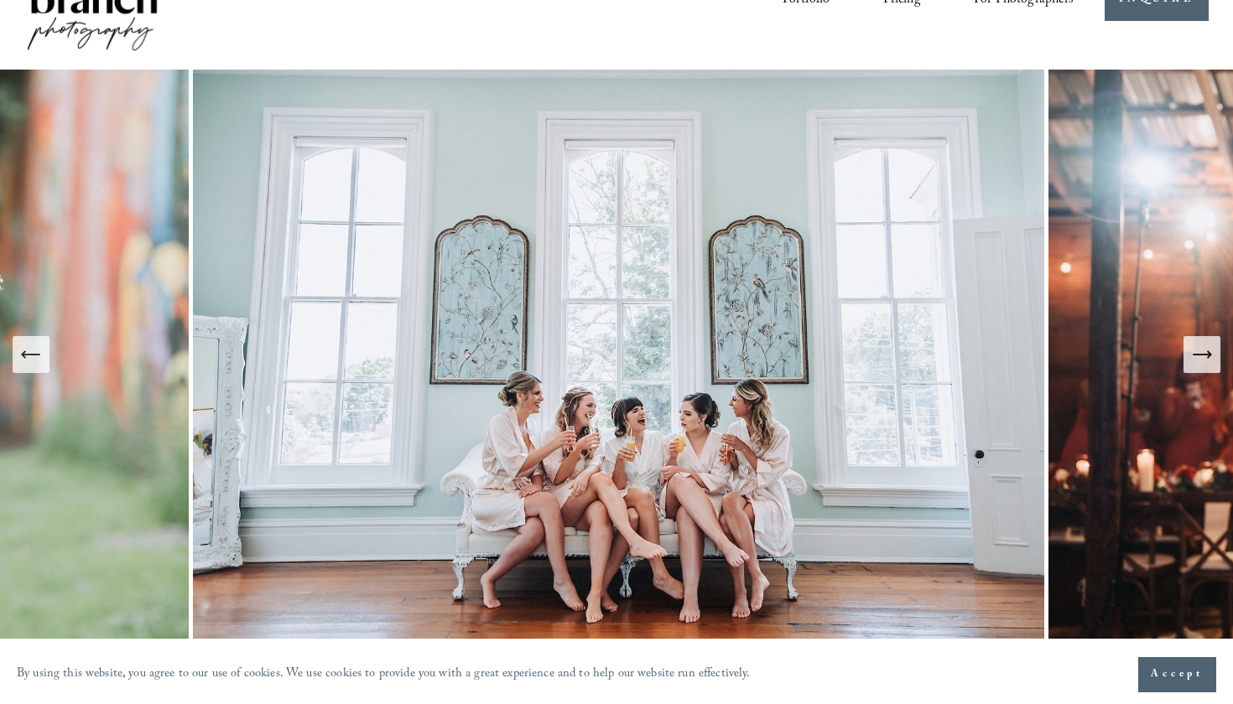
click at [1203, 356] on icon "Next Slide" at bounding box center [1201, 354] width 23 height 23
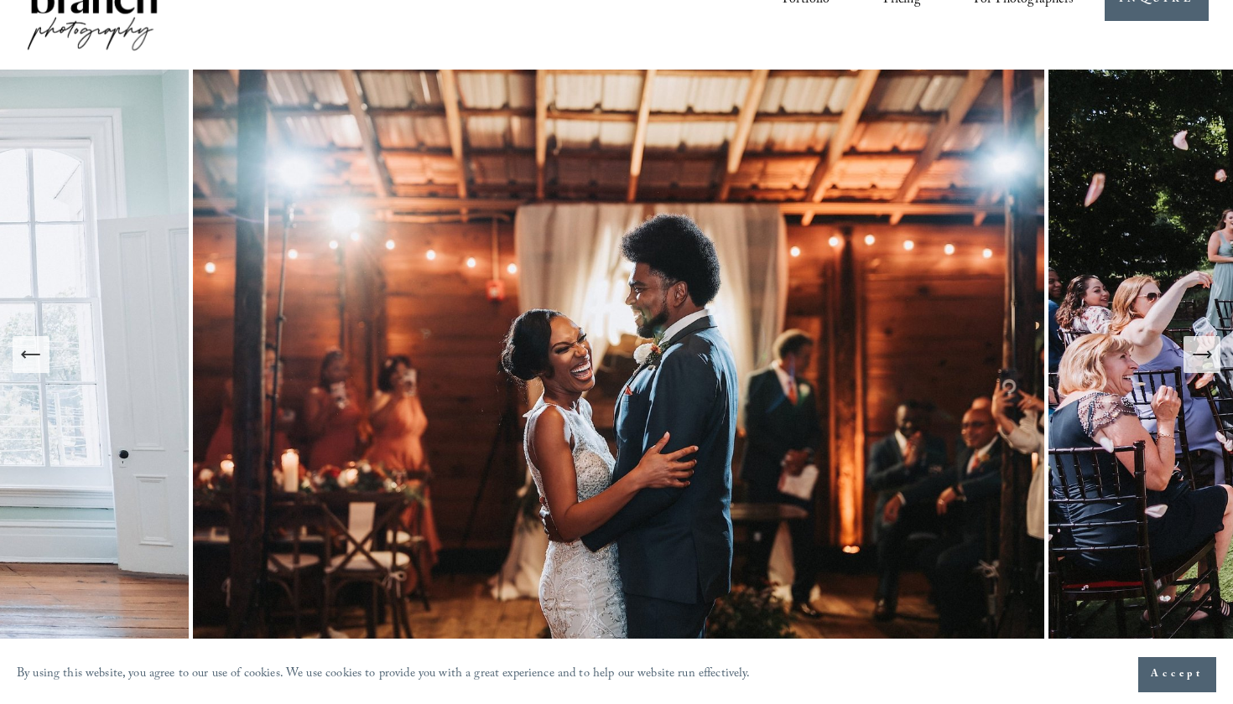
click at [1203, 356] on icon "Next Slide" at bounding box center [1201, 354] width 23 height 23
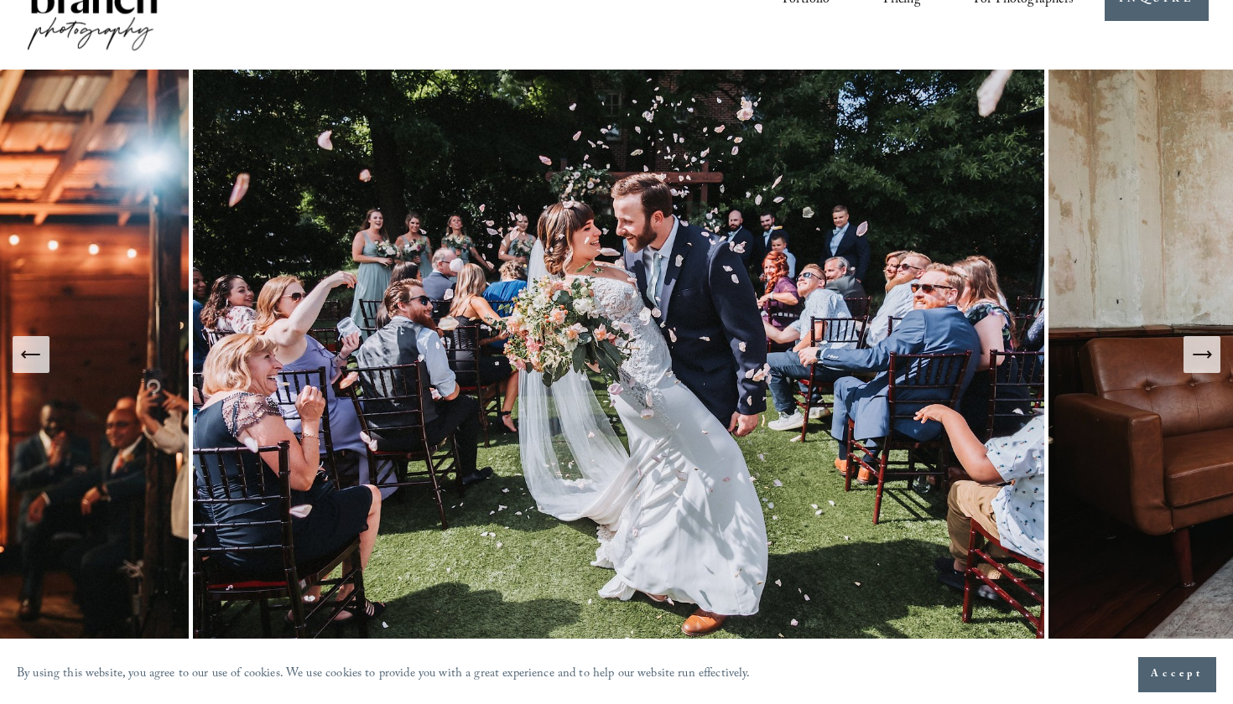
click at [1203, 356] on icon "Next Slide" at bounding box center [1201, 354] width 23 height 23
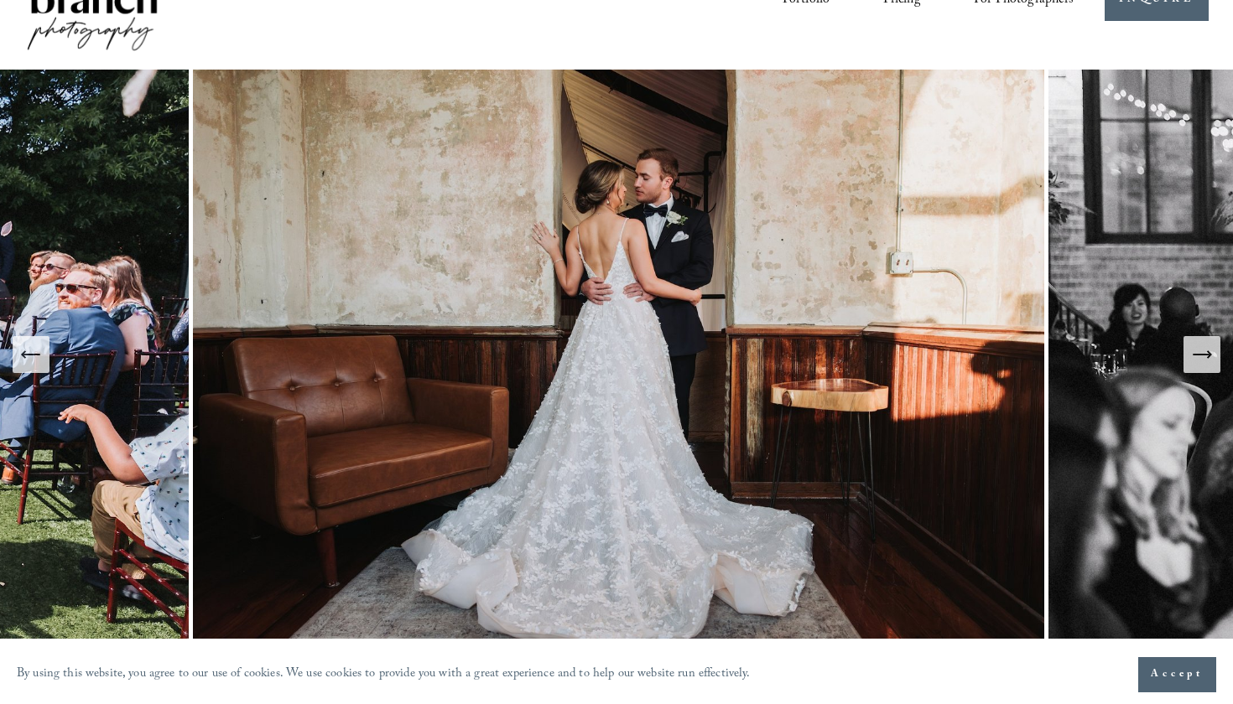
click at [1203, 356] on icon "Next Slide" at bounding box center [1201, 354] width 23 height 23
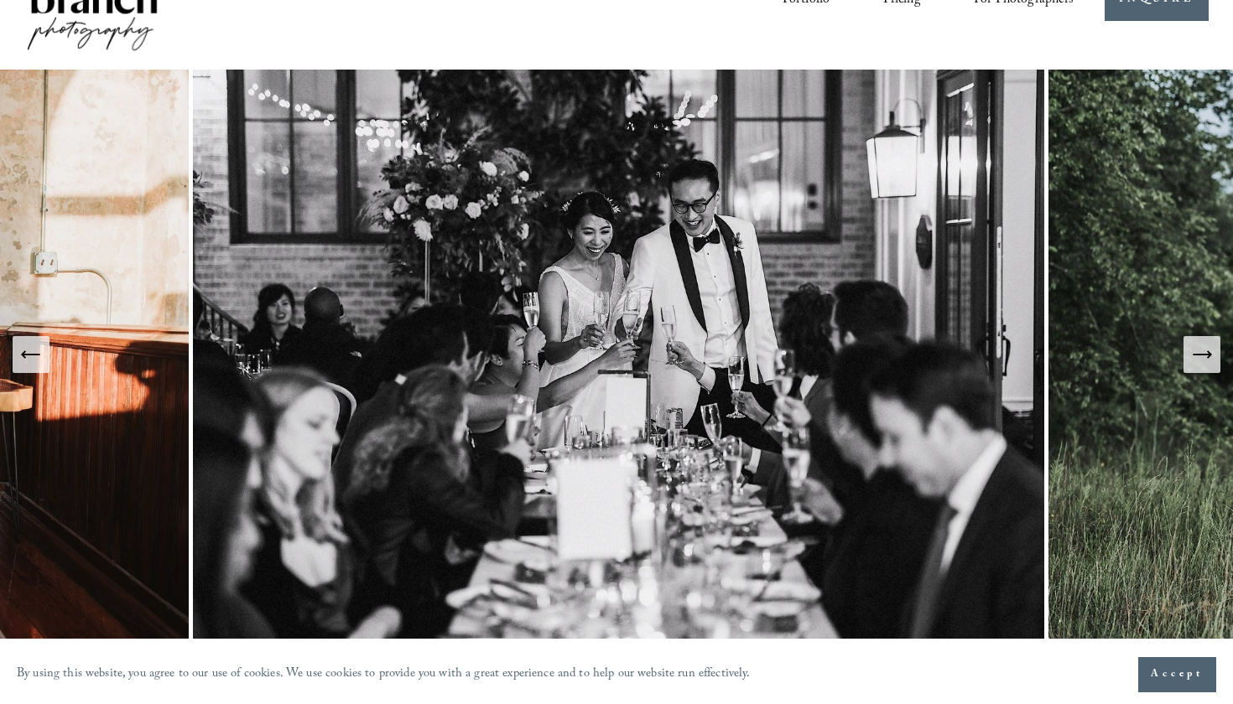
click at [1203, 356] on icon "Next Slide" at bounding box center [1201, 354] width 23 height 23
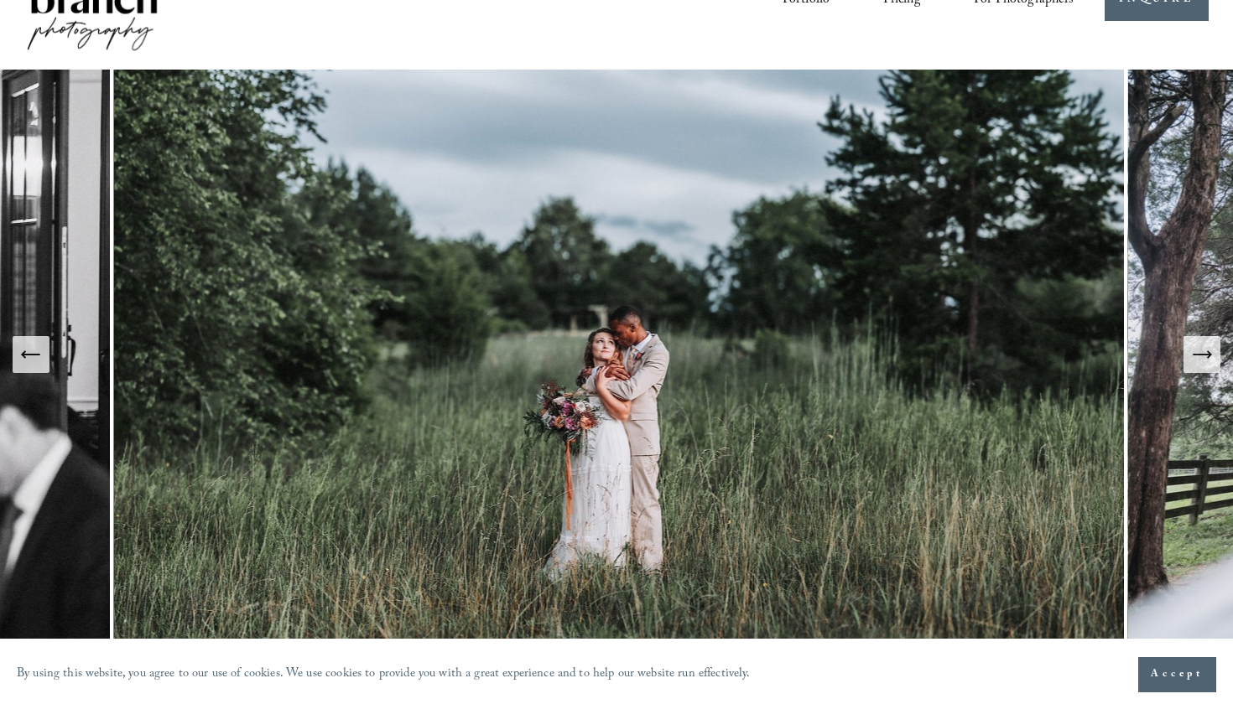
click at [1203, 355] on icon "Next Slide" at bounding box center [1201, 355] width 18 height 0
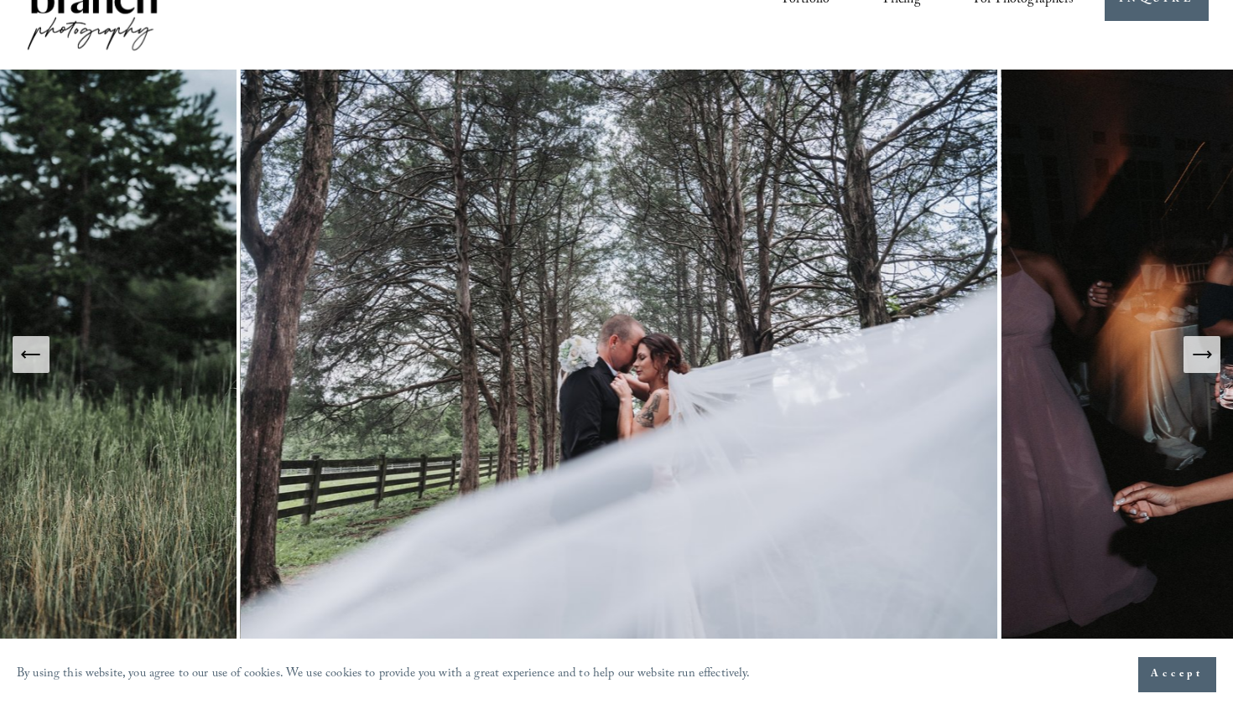
click at [1203, 355] on icon "Next Slide" at bounding box center [1201, 355] width 18 height 0
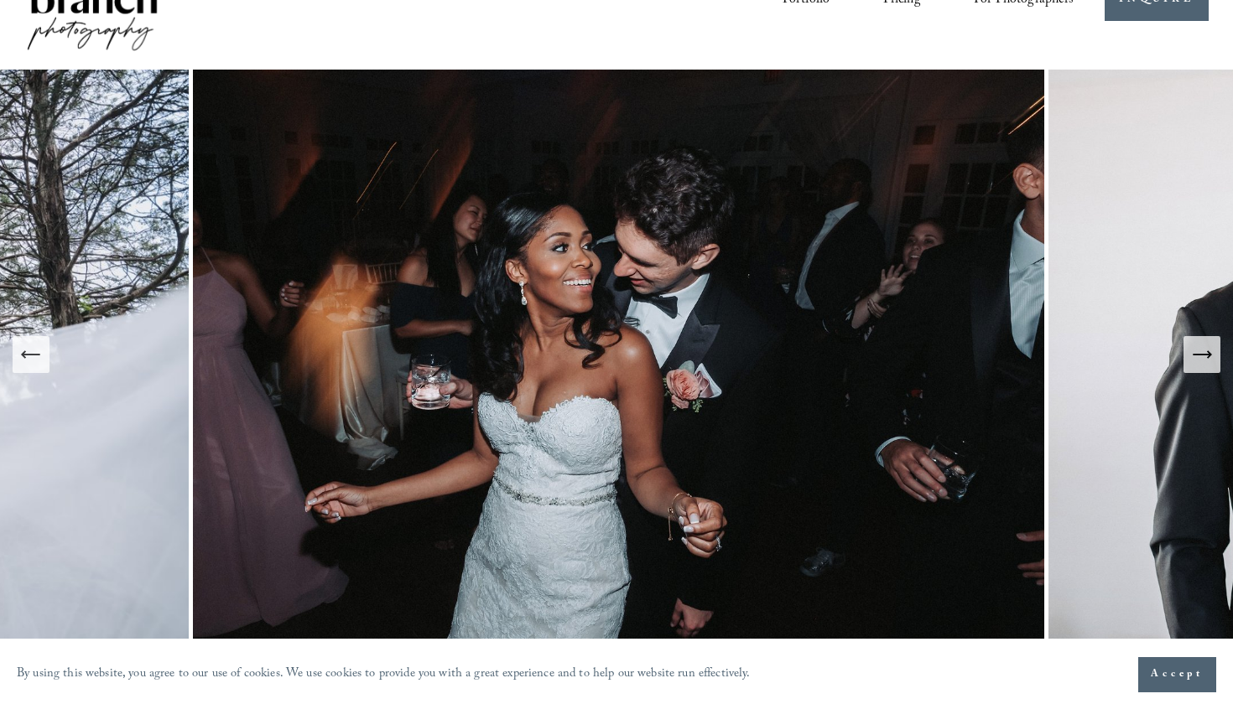
click at [1203, 355] on icon "Next Slide" at bounding box center [1201, 355] width 18 height 0
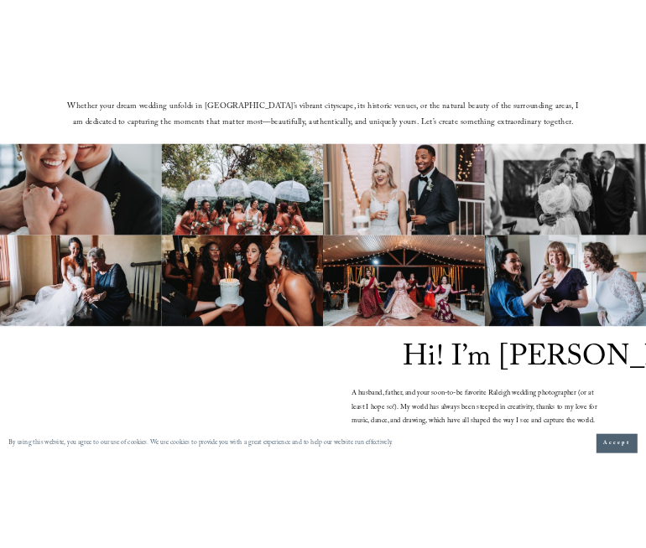
scroll to position [996, 0]
